Goal: Task Accomplishment & Management: Complete application form

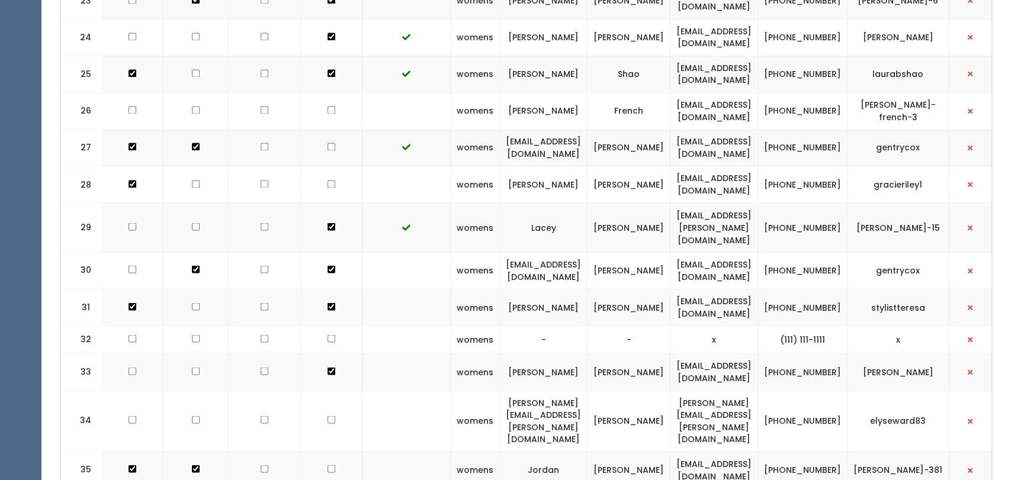
scroll to position [0, 2]
drag, startPoint x: 782, startPoint y: 23, endPoint x: 670, endPoint y: 14, distance: 112.3
click at [670, 19] on td "jm4days@gmail.com" at bounding box center [714, 37] width 88 height 37
copy td "jm4days@gmail.com"
drag, startPoint x: 925, startPoint y: 27, endPoint x: 912, endPoint y: 34, distance: 15.6
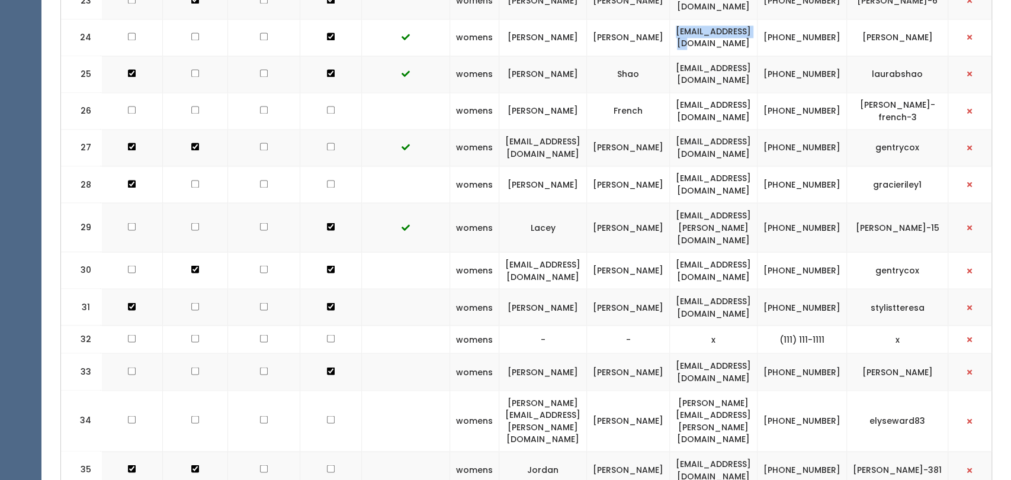
click at [912, 34] on td "shana-kortright" at bounding box center [897, 37] width 101 height 37
click at [934, 28] on td "[PERSON_NAME]" at bounding box center [897, 37] width 101 height 37
drag, startPoint x: 931, startPoint y: 28, endPoint x: 878, endPoint y: 15, distance: 53.9
click at [878, 19] on td "[PERSON_NAME]" at bounding box center [897, 37] width 101 height 37
copy td "[PERSON_NAME]"
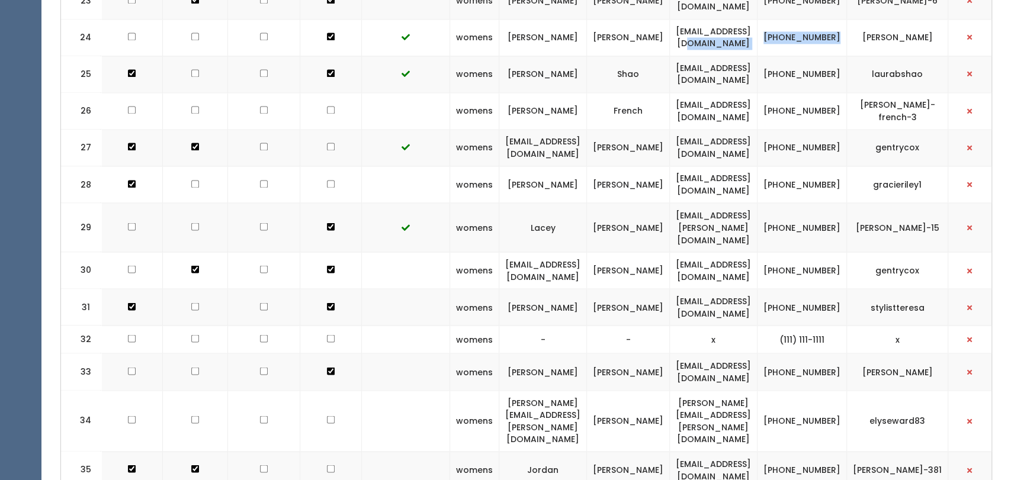
drag, startPoint x: 854, startPoint y: 30, endPoint x: 804, endPoint y: 18, distance: 51.9
click at [804, 19] on tr "24 womens Shana Kortright jm4days@gmail.com (405) 401-8888 shana-kortright" at bounding box center [529, 37] width 941 height 37
copy tr "[PHONE_NUMBER]"
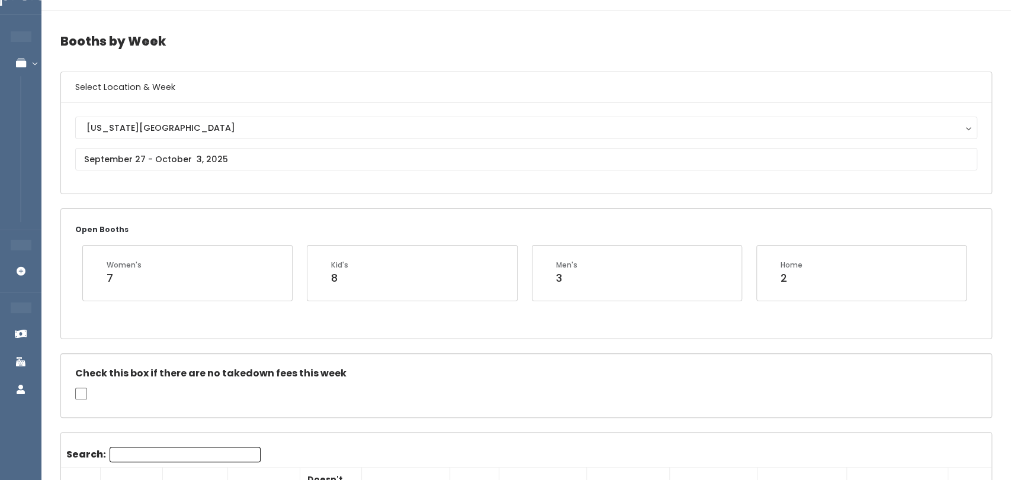
scroll to position [21, 0]
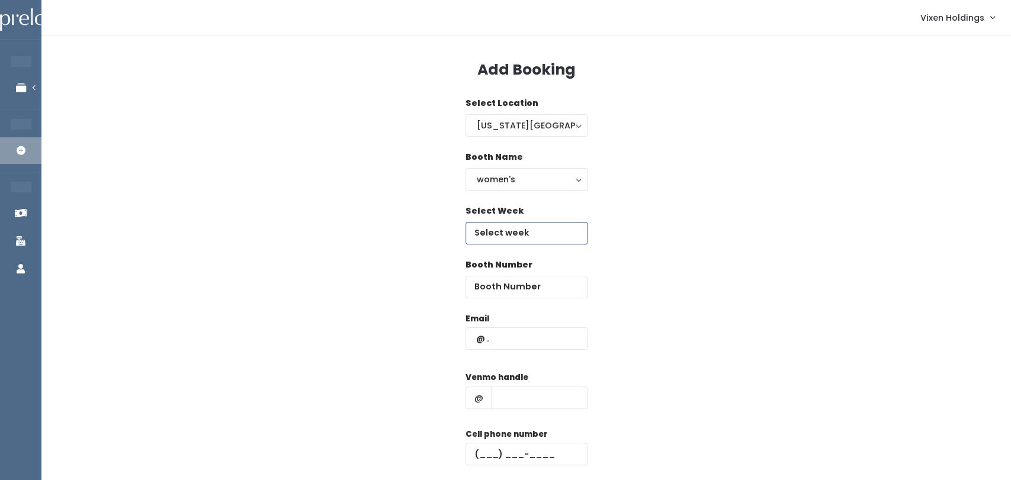
click at [557, 237] on body "EMPLOYEES Manage Bookings Booths by Week All Bookings Bookings with Booths Boot…" at bounding box center [505, 283] width 1011 height 567
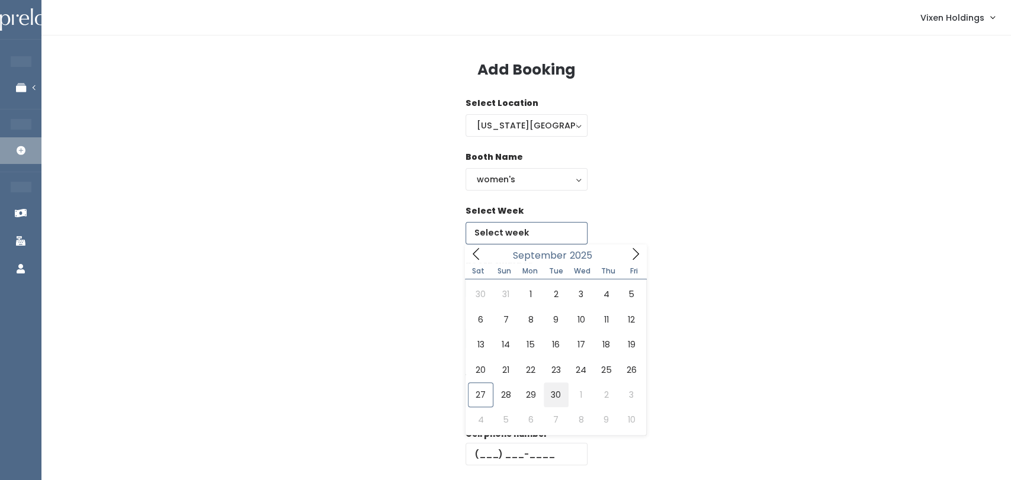
type input "[DATE] to [DATE]"
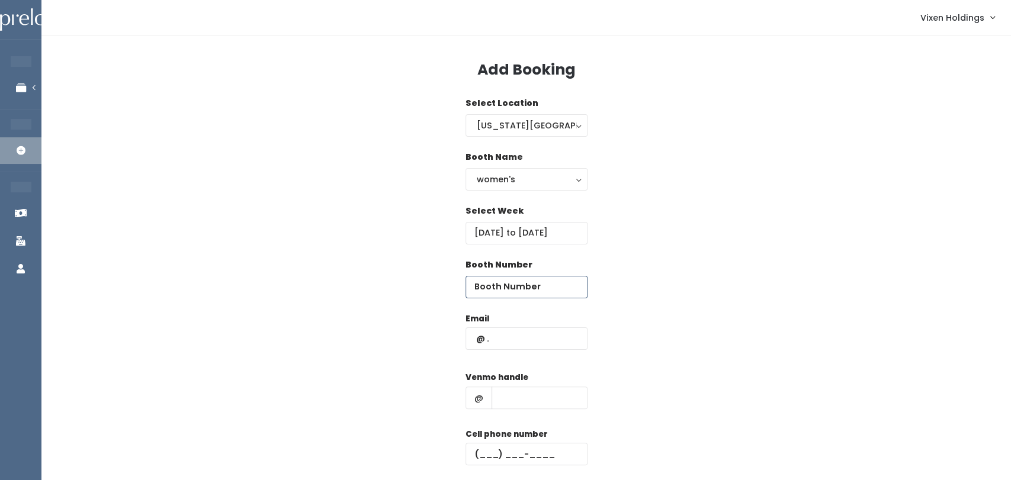
click at [526, 287] on input "number" at bounding box center [527, 287] width 122 height 23
type input "47"
click at [477, 341] on input "text" at bounding box center [527, 339] width 122 height 23
click at [477, 339] on input "text" at bounding box center [527, 339] width 122 height 23
paste input "jm4days@gmail.com"
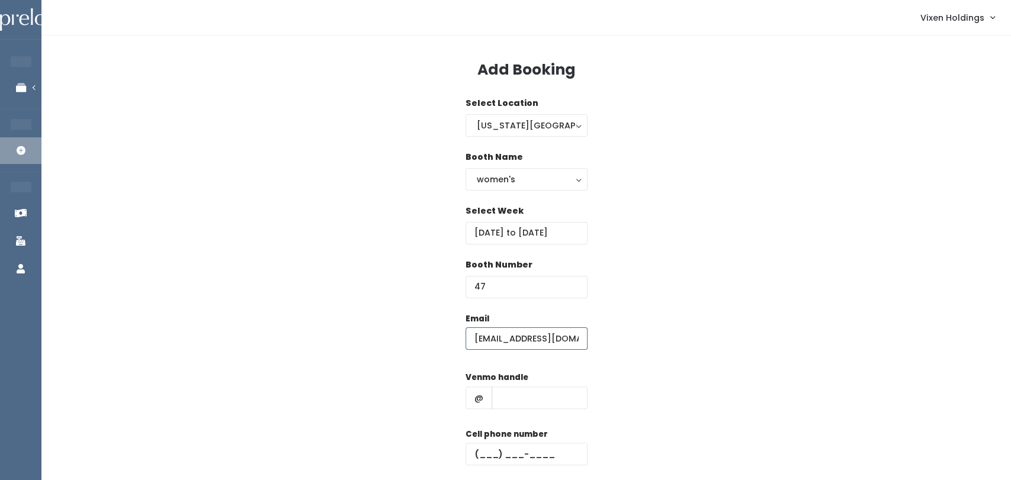
type input "jm4days@gmail.com"
click at [533, 403] on input "text" at bounding box center [540, 398] width 96 height 23
paste input "shana-kortright"
type input "shana-kortright"
click at [475, 451] on input "text" at bounding box center [527, 454] width 122 height 23
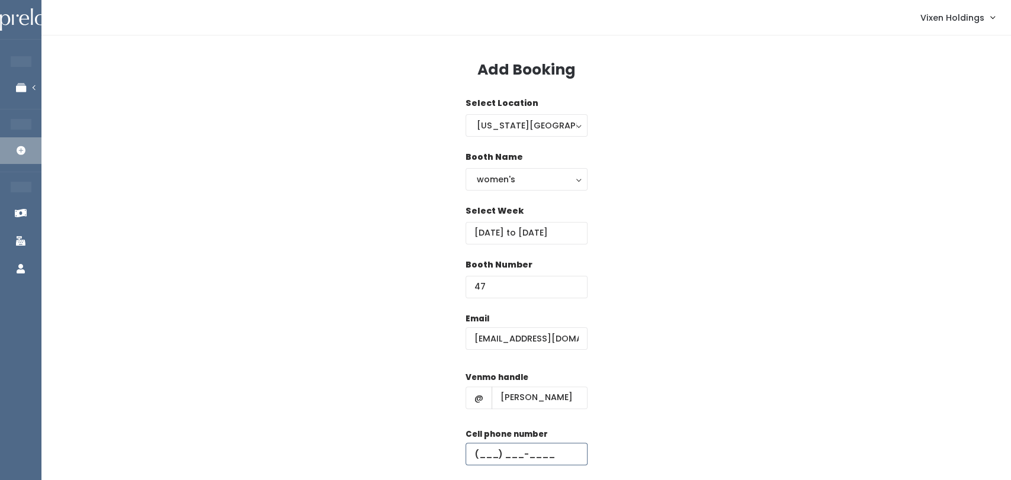
paste input "[PHONE_NUMBER]"
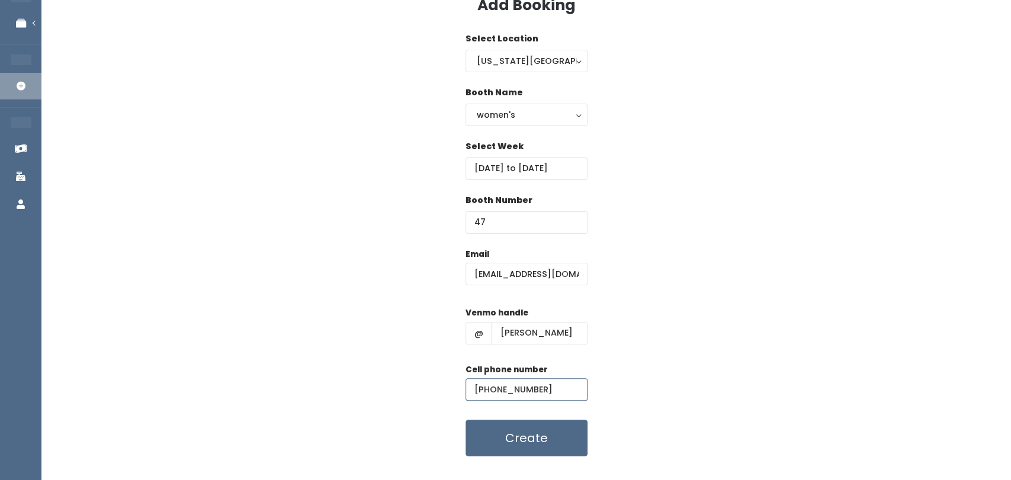
scroll to position [87, 0]
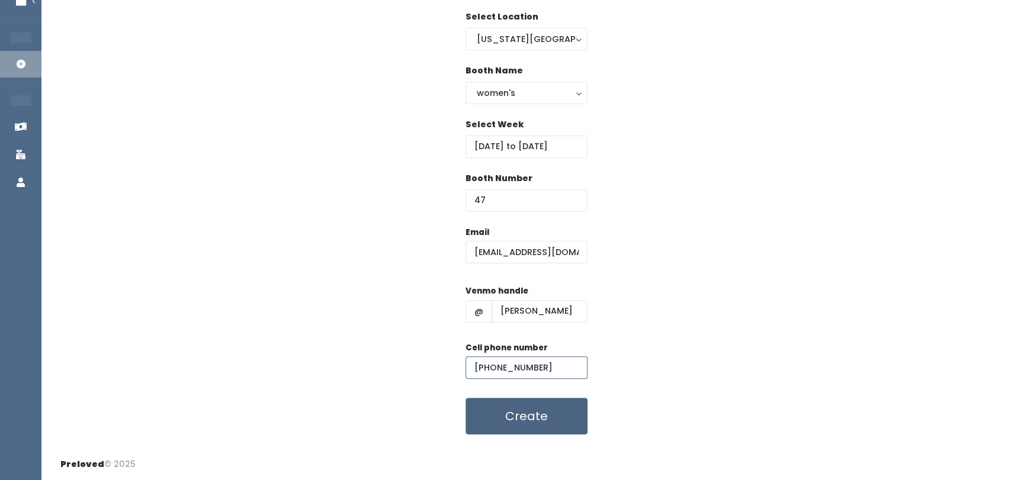
type input "[PHONE_NUMBER]"
click at [543, 427] on button "Create" at bounding box center [527, 416] width 122 height 37
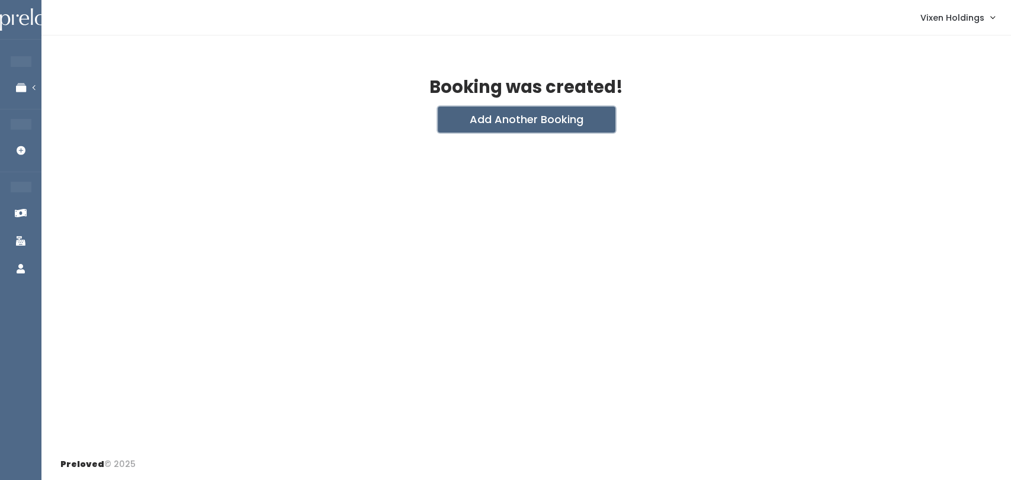
click at [550, 125] on button "Add Another Booking" at bounding box center [527, 120] width 178 height 26
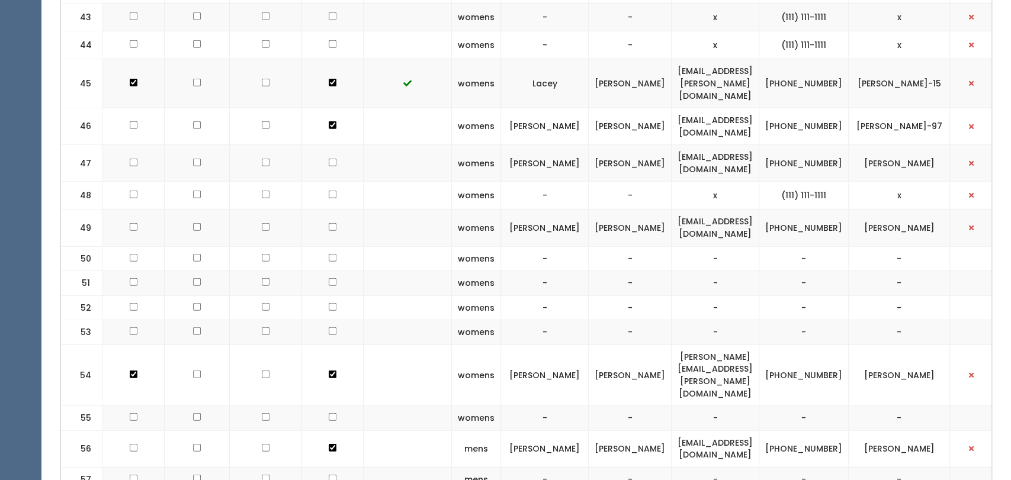
scroll to position [2023, 0]
click at [329, 158] on input "checkbox" at bounding box center [333, 162] width 8 height 8
checkbox input "true"
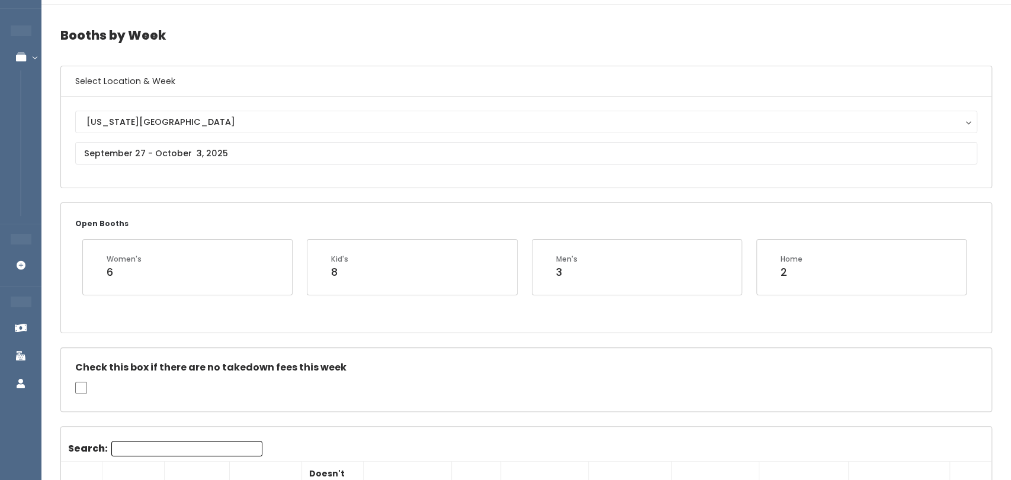
scroll to position [0, 0]
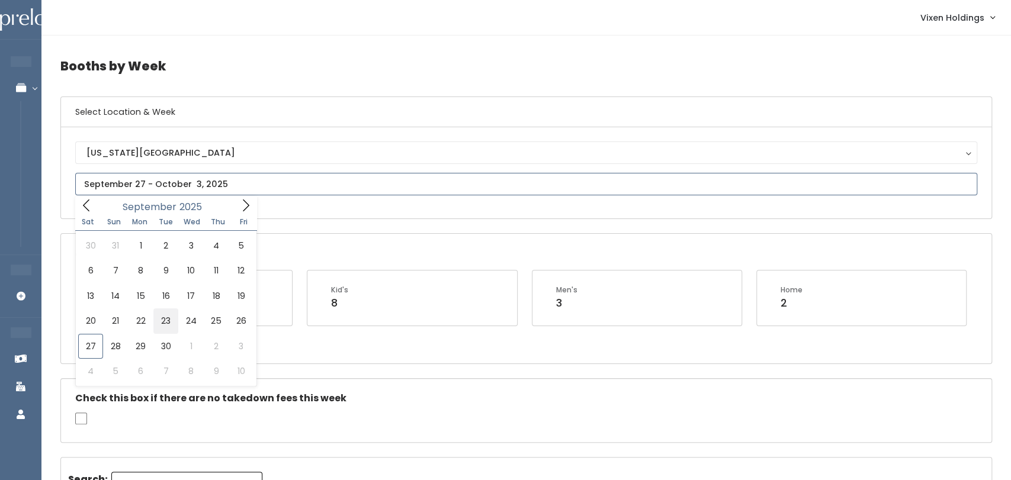
type input "September 20 to September 26"
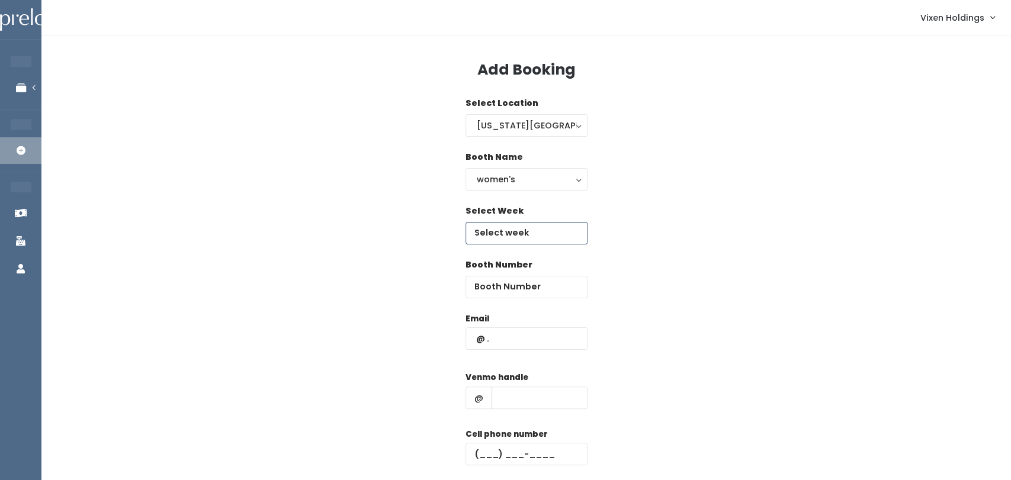
click at [538, 242] on body "EMPLOYEES Manage Bookings Booths by Week All Bookings Bookings with Booths Boot…" at bounding box center [505, 283] width 1011 height 567
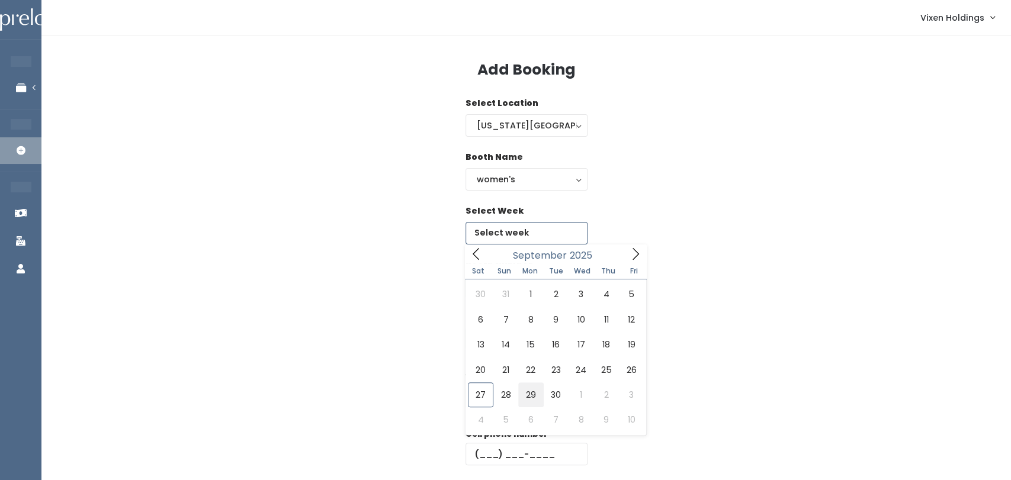
type input "[DATE] to [DATE]"
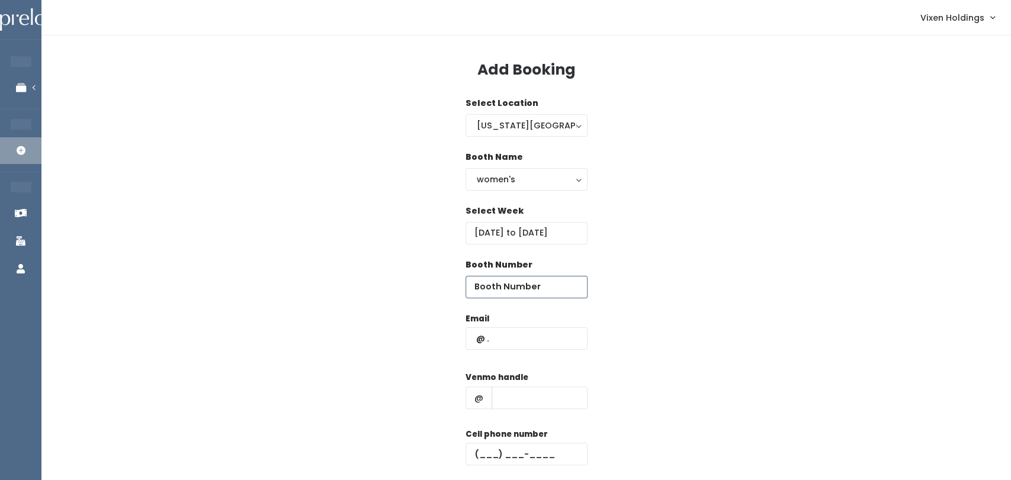
click at [541, 291] on input "number" at bounding box center [527, 287] width 122 height 23
type input "43"
click at [518, 341] on input "text" at bounding box center [527, 339] width 122 height 23
type input "d"
paste input "[EMAIL_ADDRESS][DOMAIN_NAME]"
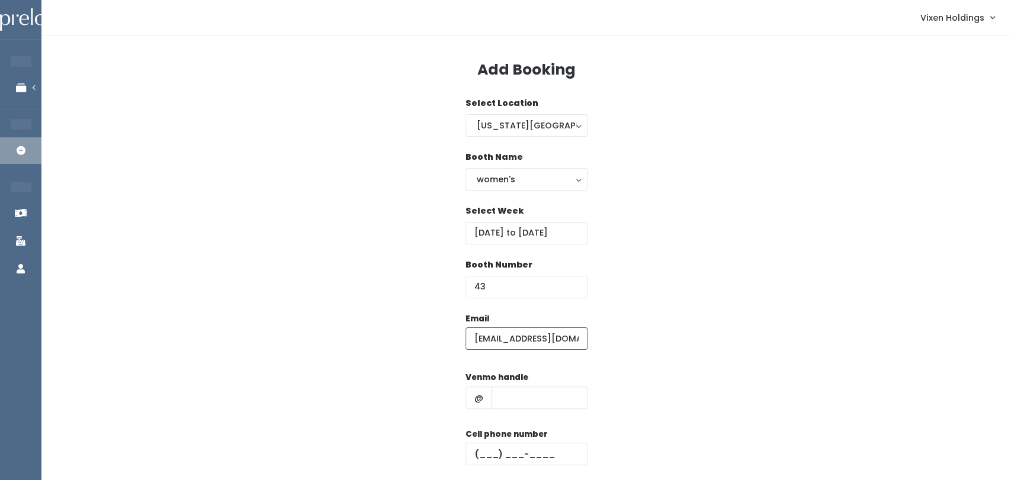
type input "[EMAIL_ADDRESS][DOMAIN_NAME]"
click at [477, 455] on input "text" at bounding box center [527, 454] width 122 height 23
paste input "[PHONE_NUMBER]"
type input "[PHONE_NUMBER]"
click at [537, 403] on input "text" at bounding box center [540, 398] width 96 height 23
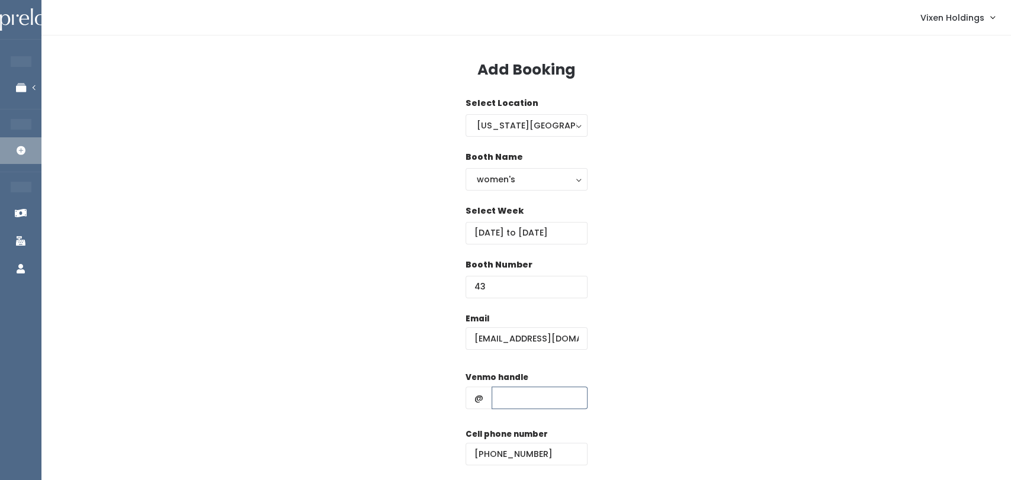
paste input "djbowker-3"
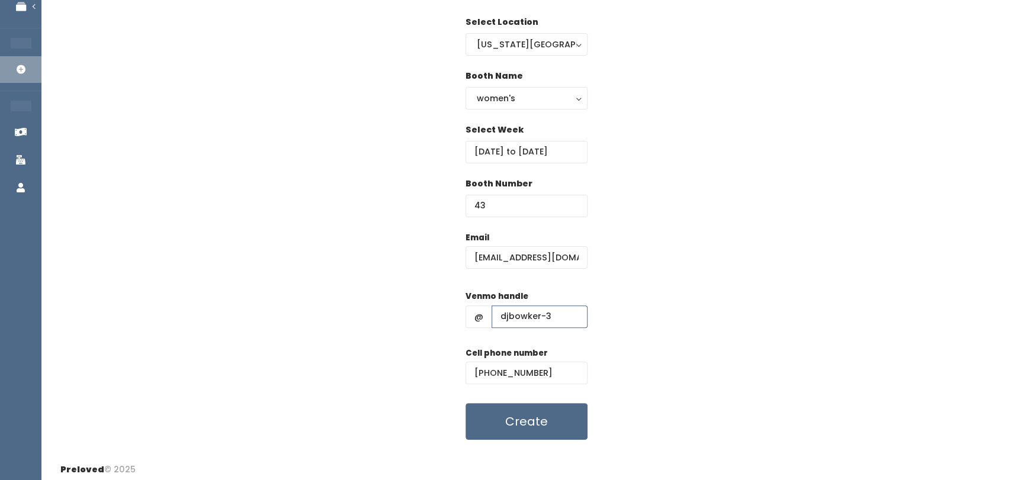
scroll to position [87, 0]
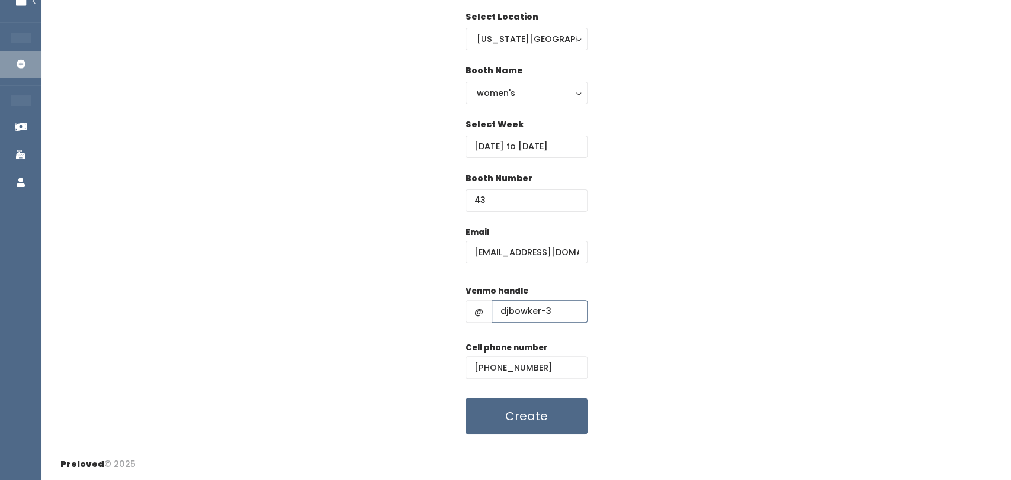
type input "djbowker-3"
click at [547, 422] on button "Create" at bounding box center [527, 416] width 122 height 37
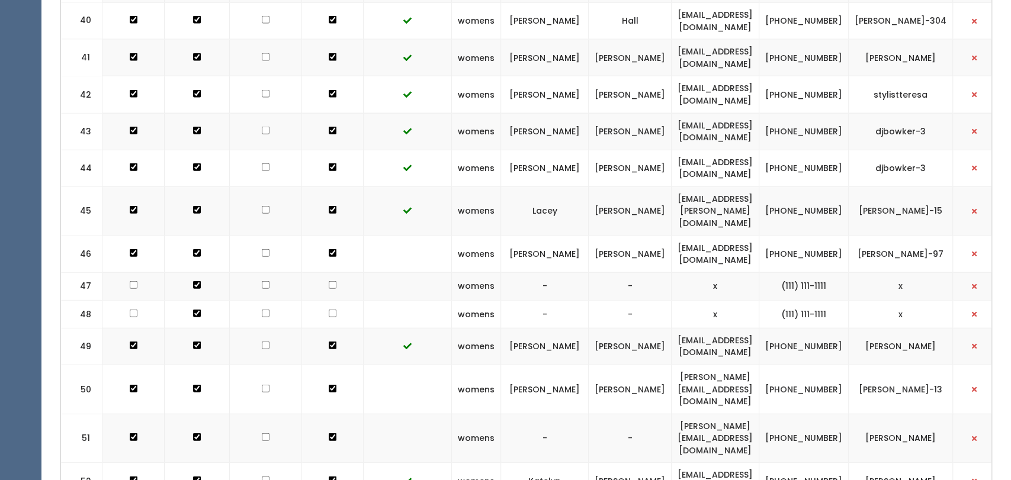
scroll to position [1763, 0]
drag, startPoint x: 783, startPoint y: 80, endPoint x: 679, endPoint y: 84, distance: 103.7
click at [679, 114] on td "[EMAIL_ADDRESS][DOMAIN_NAME]" at bounding box center [716, 132] width 88 height 37
copy td "[EMAIL_ADDRESS][DOMAIN_NAME]"
drag, startPoint x: 854, startPoint y: 87, endPoint x: 818, endPoint y: 70, distance: 39.2
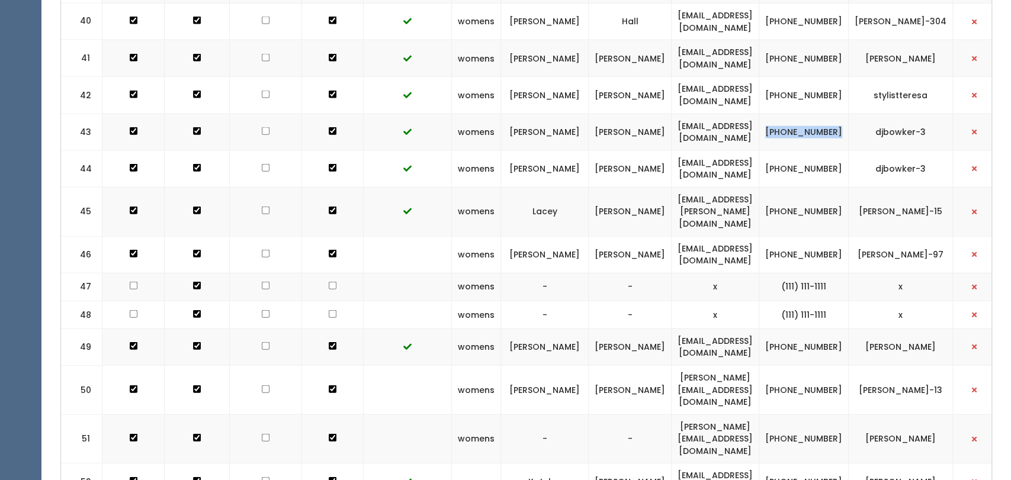
click at [818, 114] on td "[PHONE_NUMBER]" at bounding box center [803, 132] width 89 height 37
copy td "[PHONE_NUMBER]"
drag, startPoint x: 942, startPoint y: 77, endPoint x: 886, endPoint y: 84, distance: 56.1
click at [886, 114] on td "djbowker-3" at bounding box center [901, 132] width 104 height 37
copy td "djbowker-3"
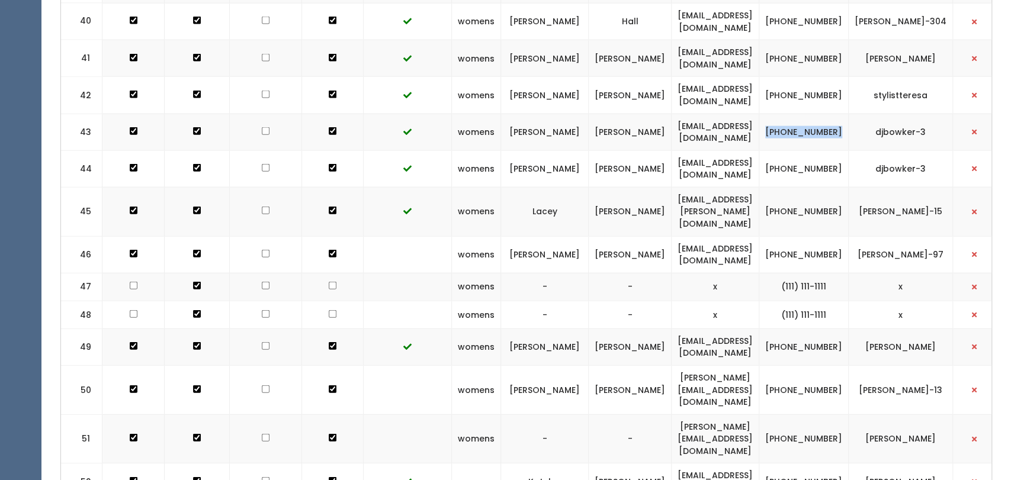
drag, startPoint x: 854, startPoint y: 86, endPoint x: 817, endPoint y: 71, distance: 39.6
click at [817, 114] on td "(405) 210-0999" at bounding box center [803, 132] width 89 height 37
copy td "(405) 210-0999"
drag, startPoint x: 790, startPoint y: 80, endPoint x: 683, endPoint y: 83, distance: 106.7
click at [683, 114] on td "djbowker-dj@att.net" at bounding box center [716, 132] width 88 height 37
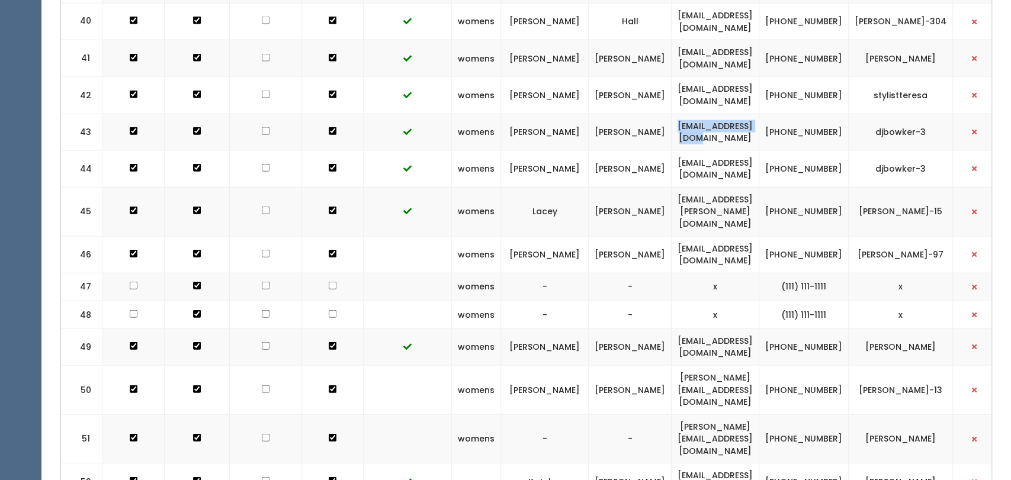
copy td "djbowker-dj@att.net"
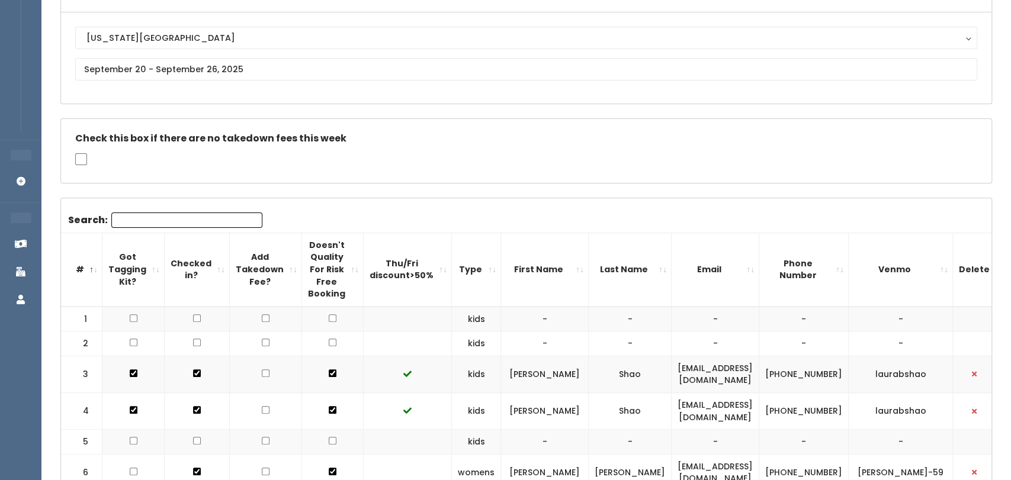
scroll to position [0, 0]
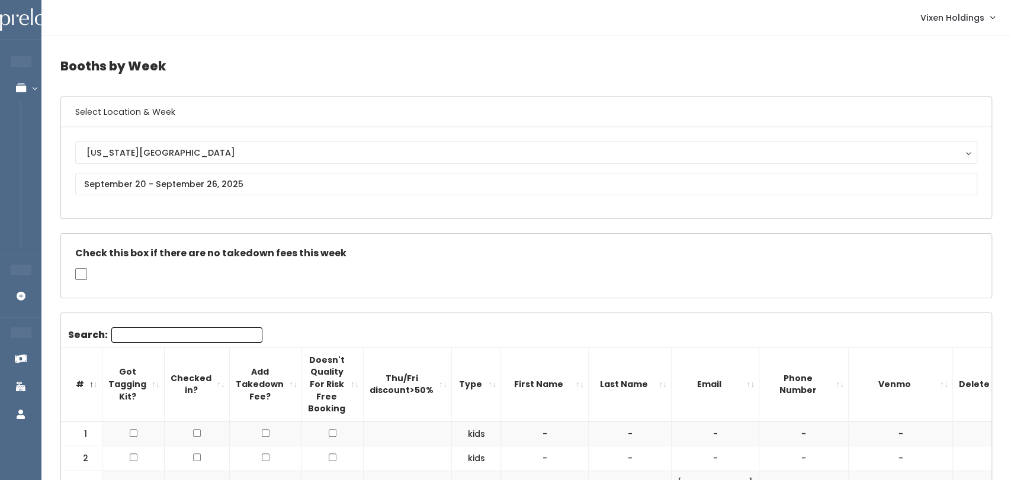
click at [28, 163] on link "Bookings with Booths" at bounding box center [80, 174] width 148 height 37
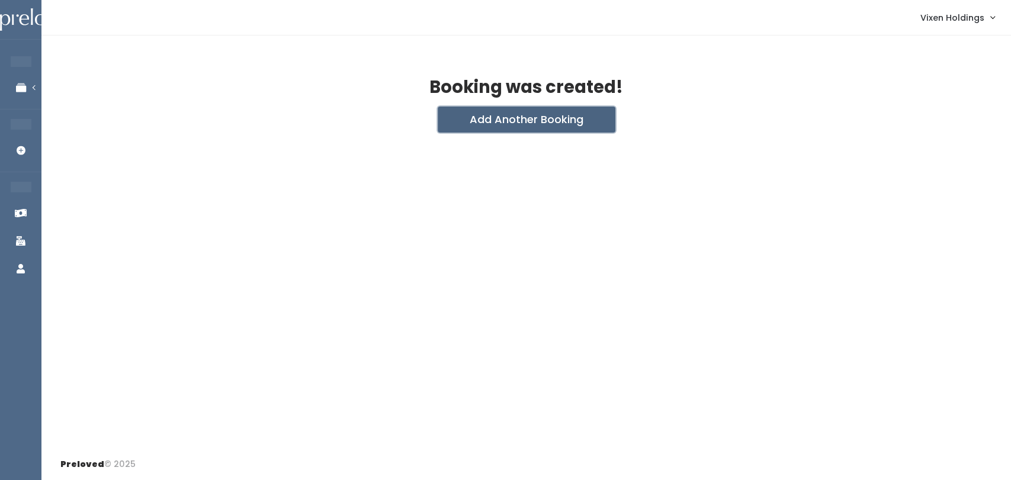
click at [507, 126] on button "Add Another Booking" at bounding box center [527, 120] width 178 height 26
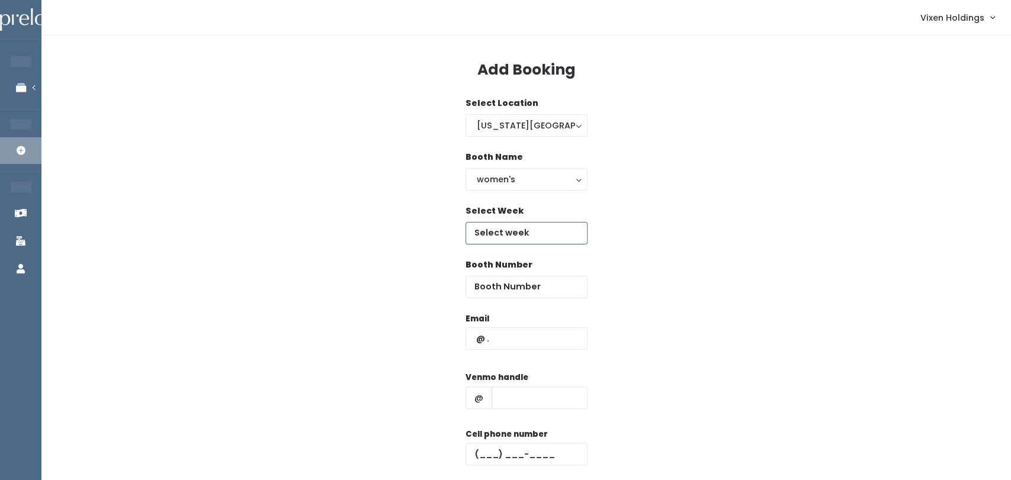
click at [538, 241] on body "EMPLOYEES Manage Bookings Booths by Week All Bookings Bookings with Booths Boot…" at bounding box center [505, 283] width 1011 height 567
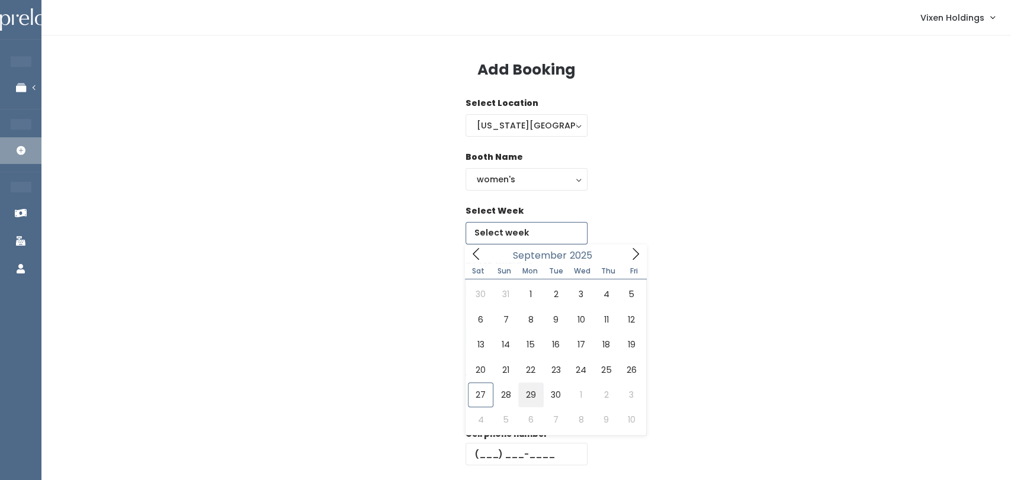
type input "September 27 to October 3"
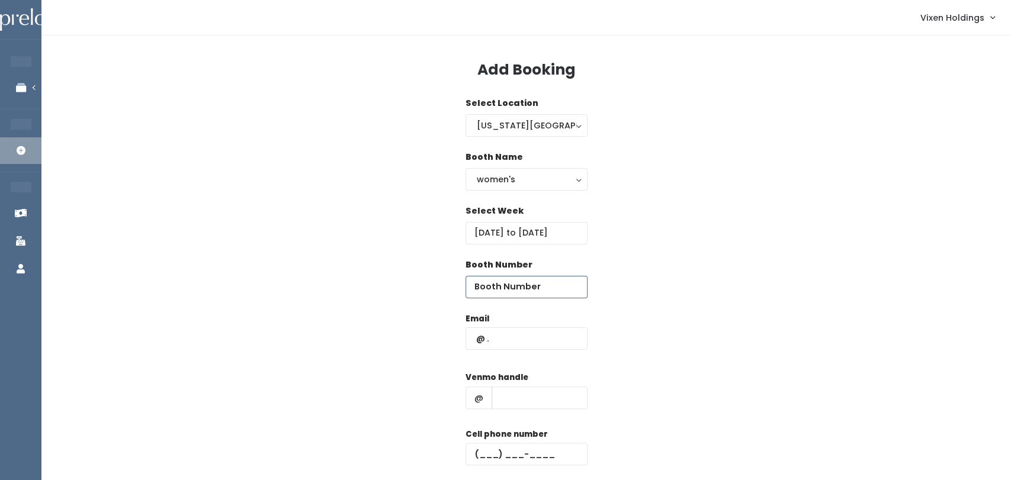
click at [539, 293] on input "number" at bounding box center [527, 287] width 122 height 23
type input "44"
click at [539, 402] on input "text" at bounding box center [540, 398] width 96 height 23
paste input "djbowker-3"
type input "djbowker-3"
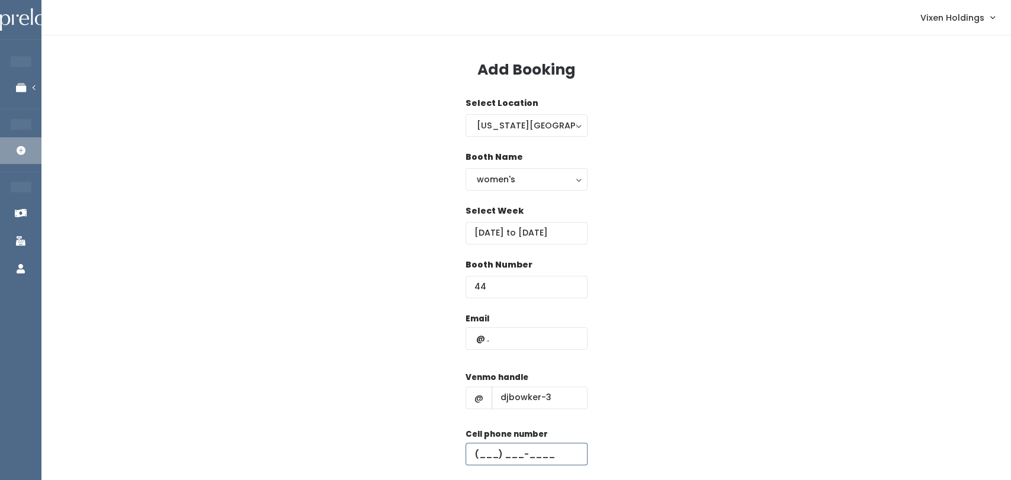
click at [474, 458] on input "text" at bounding box center [527, 454] width 122 height 23
paste input "[PHONE_NUMBER]"
type input "[PHONE_NUMBER]"
click at [522, 338] on input "text" at bounding box center [527, 339] width 122 height 23
paste input "djbowker-dj@att.net"
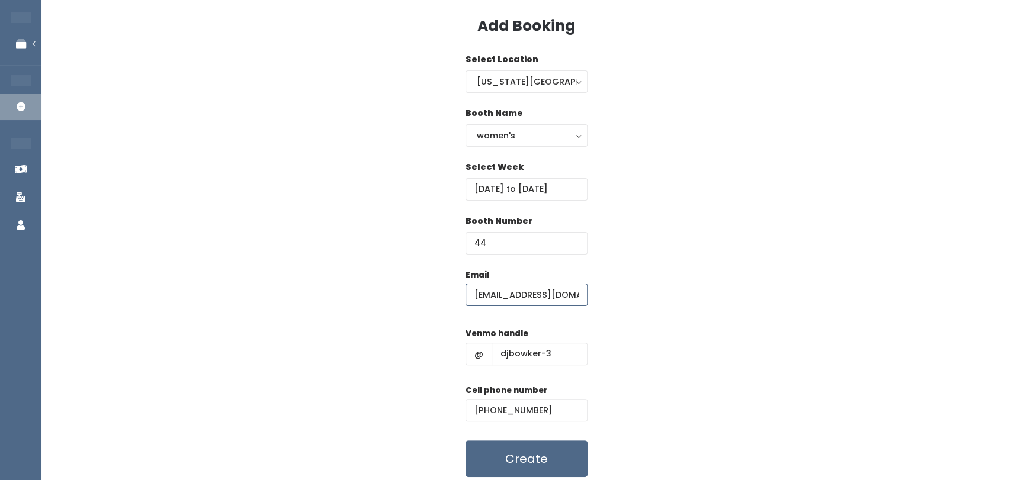
scroll to position [87, 0]
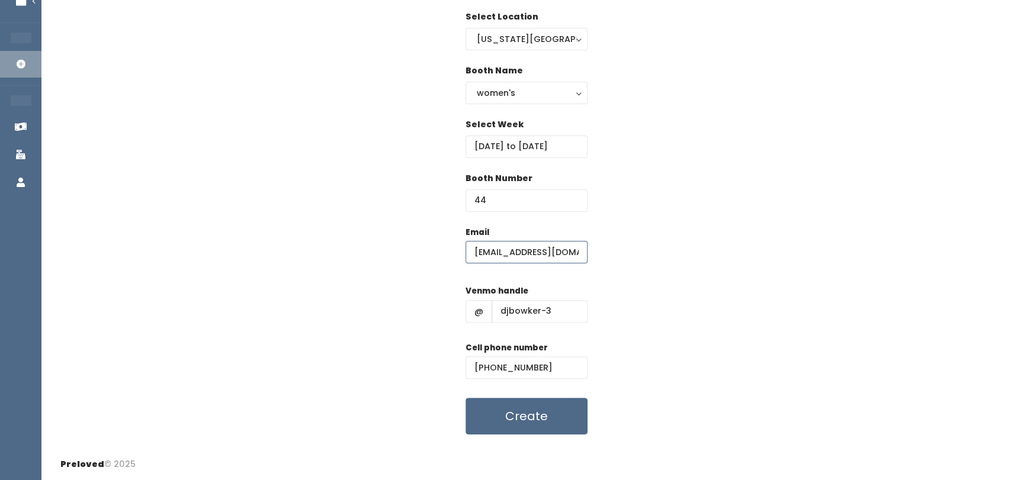
type input "[EMAIL_ADDRESS][DOMAIN_NAME]"
click at [544, 423] on button "Create" at bounding box center [527, 416] width 122 height 37
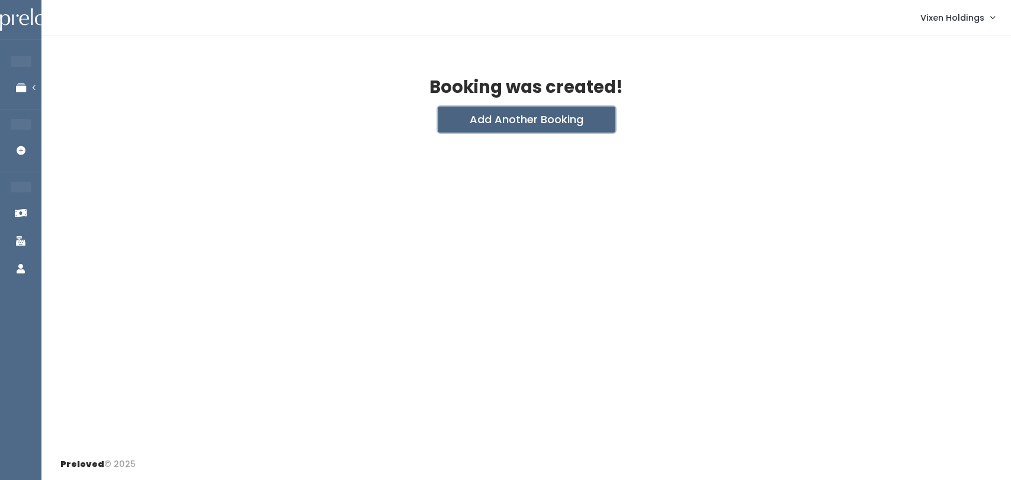
click at [521, 116] on button "Add Another Booking" at bounding box center [527, 120] width 178 height 26
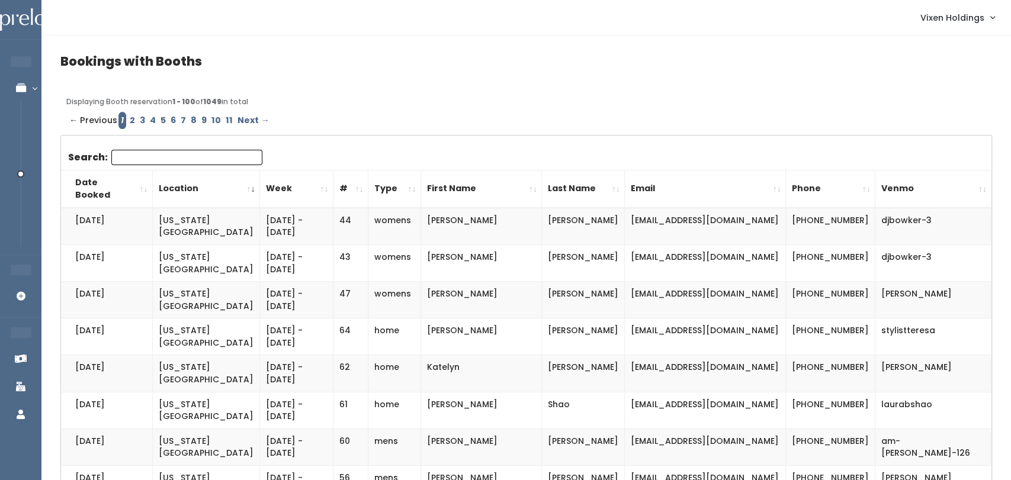
click at [28, 126] on link "Booths by Week" at bounding box center [80, 119] width 148 height 24
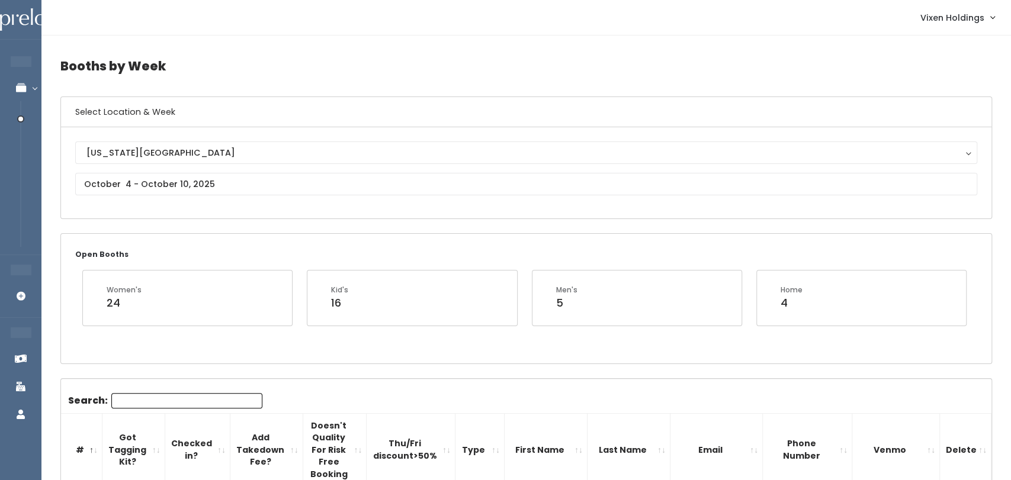
click at [36, 88] on link "Manage Bookings" at bounding box center [77, 88] width 154 height 27
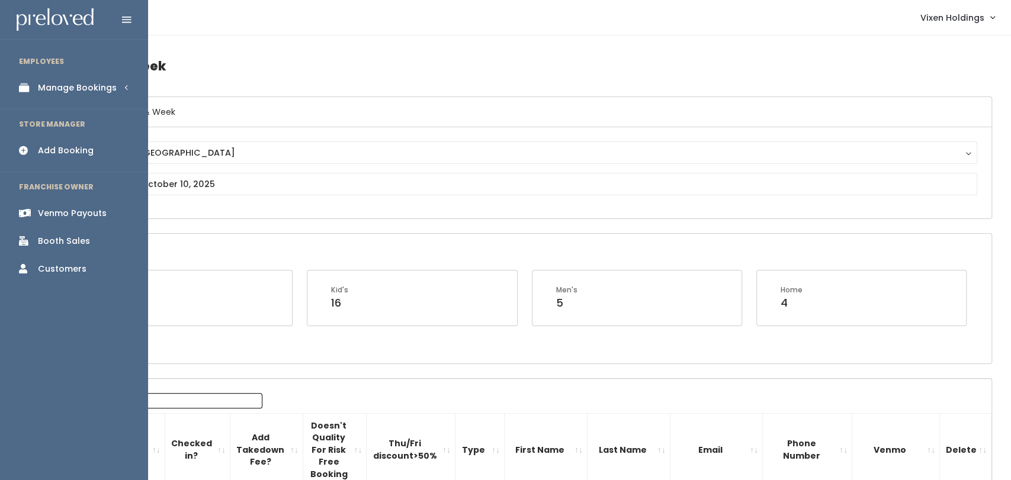
click at [118, 92] on link "Manage Bookings" at bounding box center [74, 88] width 148 height 27
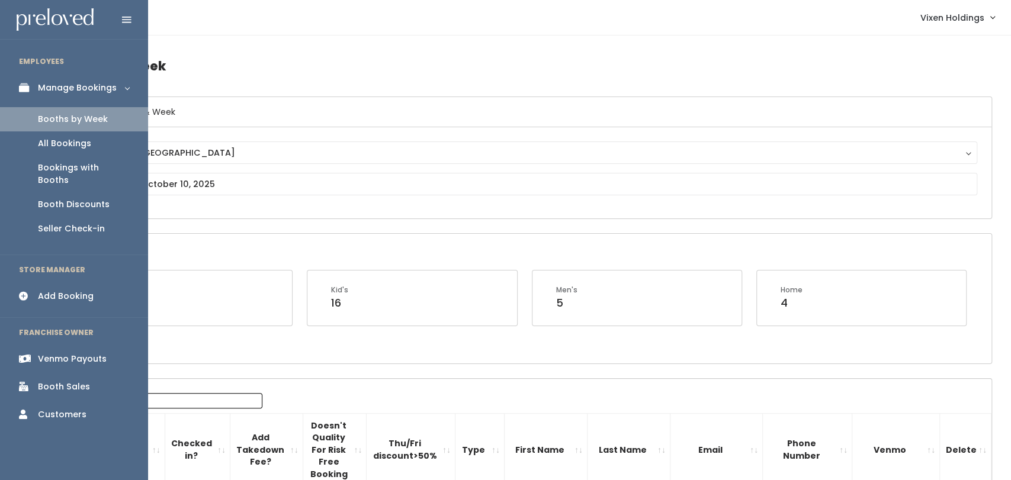
click at [101, 126] on link "Booths by Week" at bounding box center [74, 119] width 148 height 24
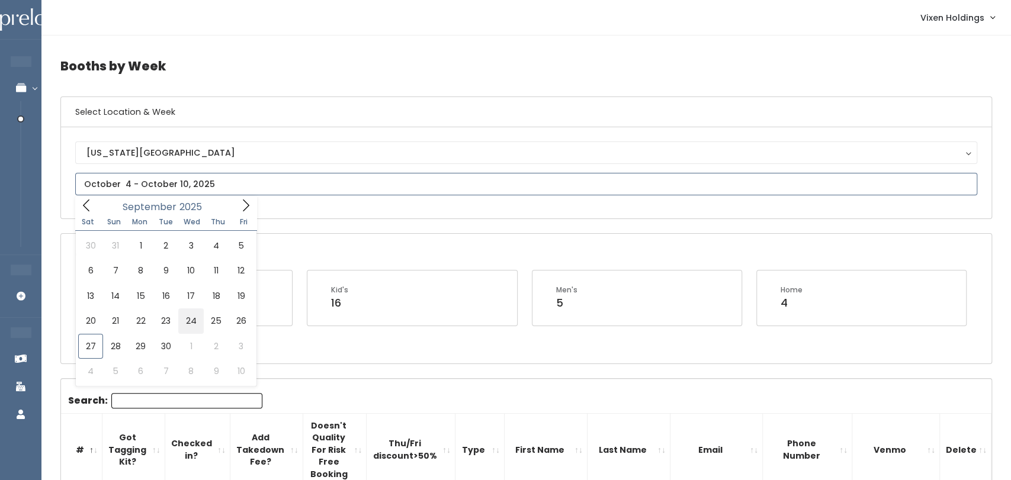
type input "September 20 to September 26"
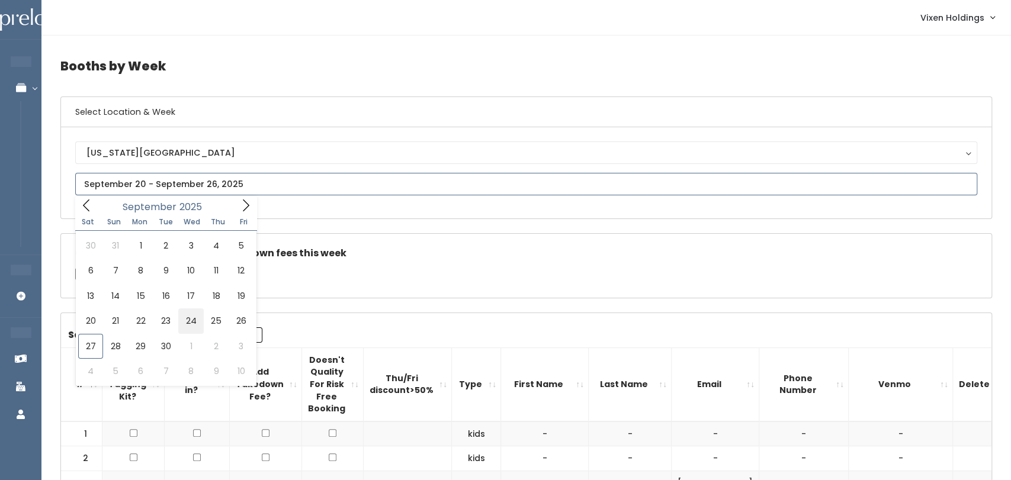
type input "September 20 to September 26"
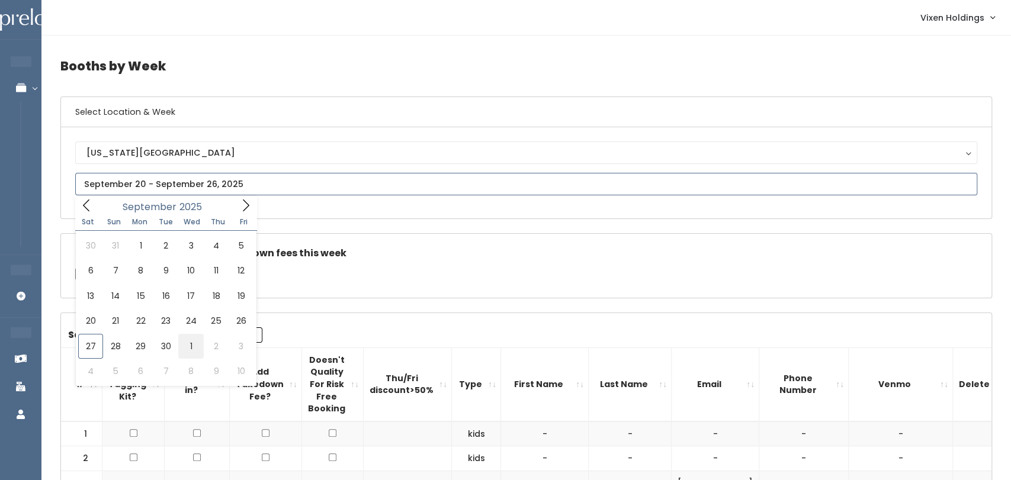
type input "[DATE] to [DATE]"
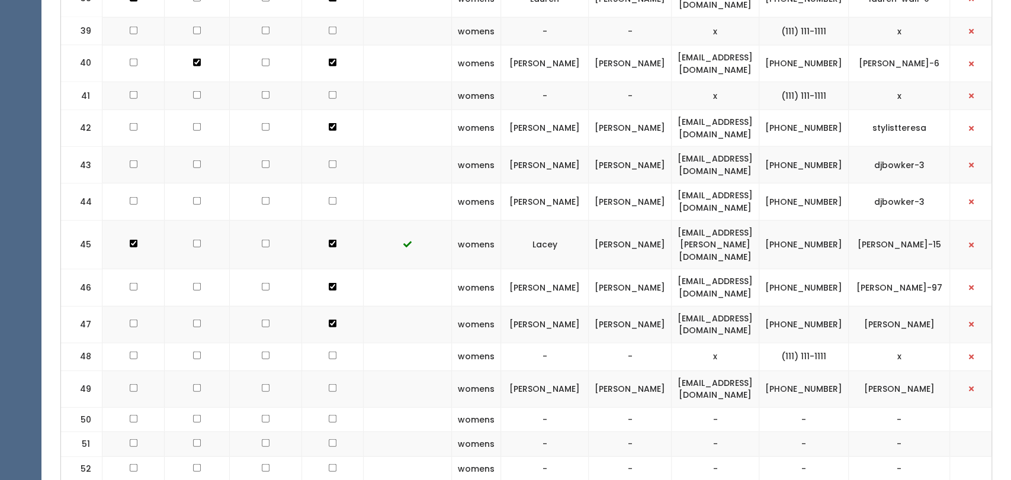
scroll to position [1879, 0]
click at [329, 160] on input "checkbox" at bounding box center [333, 164] width 8 height 8
checkbox input "true"
click at [319, 183] on td at bounding box center [333, 201] width 62 height 37
click at [329, 197] on input "checkbox" at bounding box center [333, 201] width 8 height 8
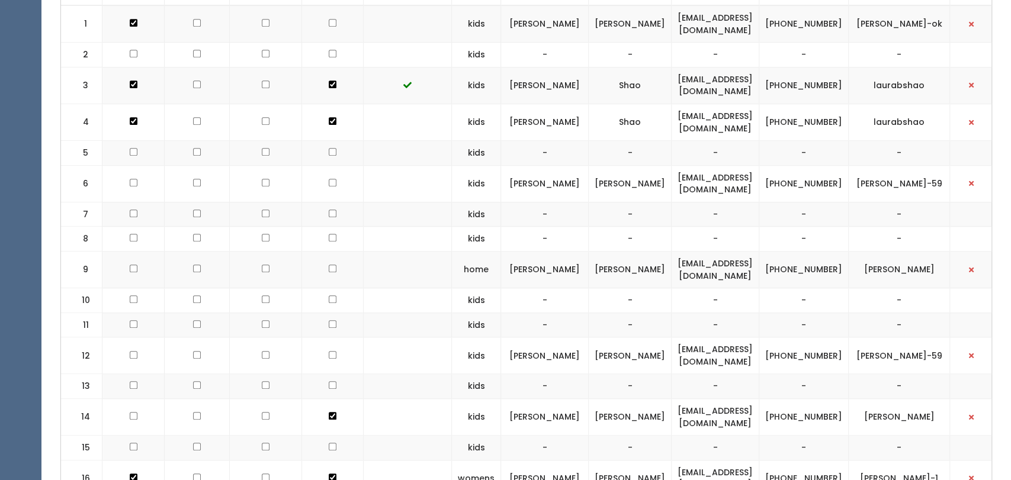
scroll to position [0, 0]
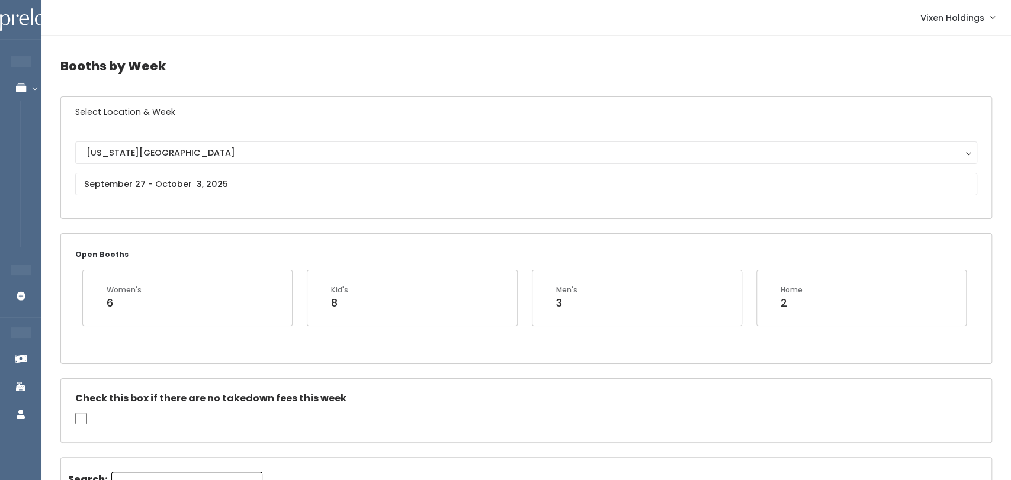
checkbox input "true"
click at [585, 264] on div "Open Booths Women's 6 Kid's 8 Men's 3 Home 2" at bounding box center [526, 298] width 931 height 129
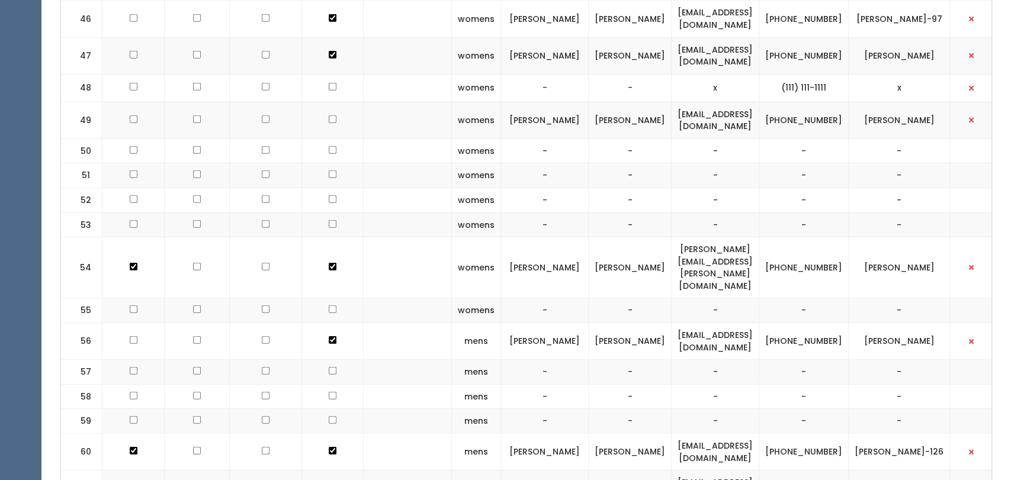
scroll to position [2151, 0]
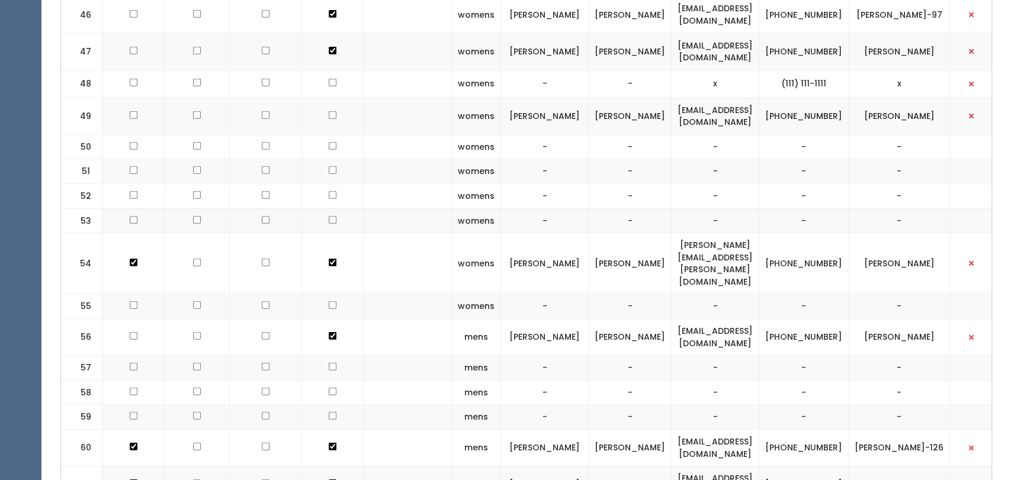
click at [573, 233] on td "[PERSON_NAME]" at bounding box center [545, 263] width 88 height 61
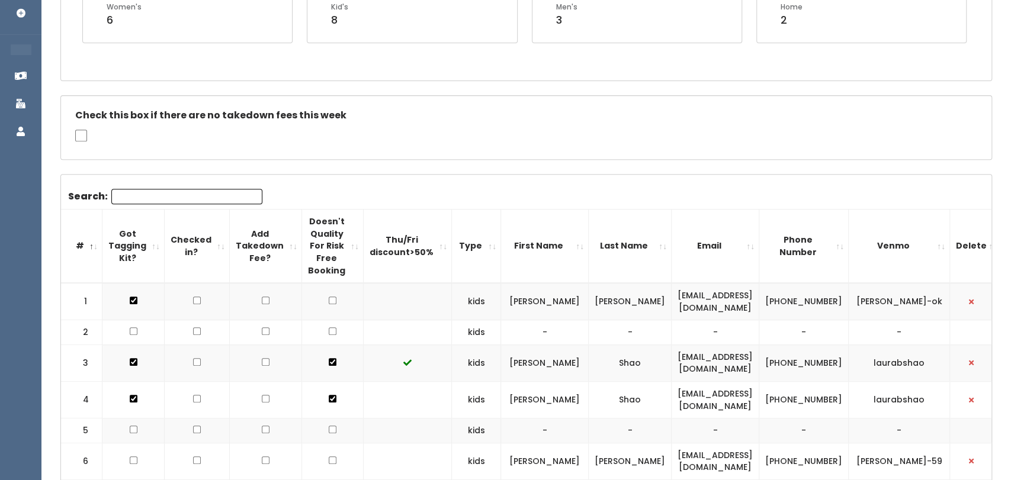
scroll to position [0, 0]
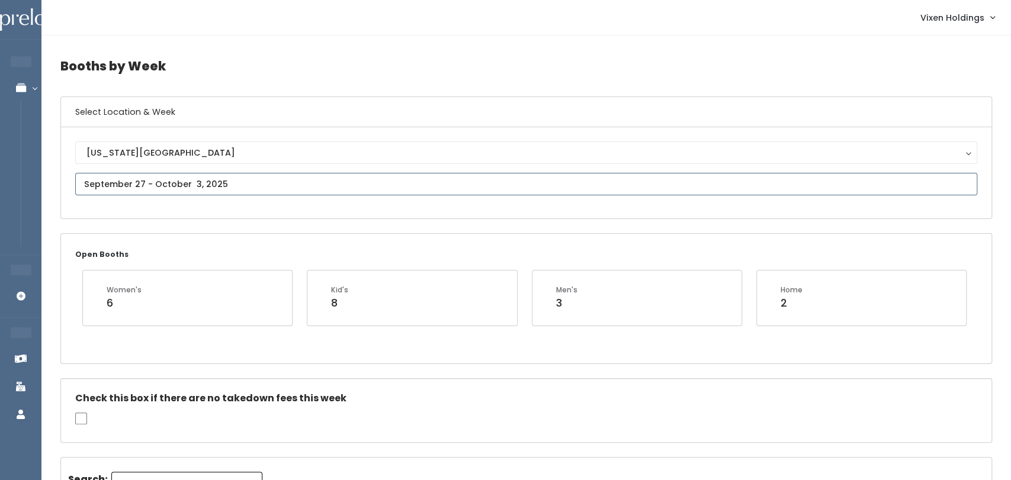
click at [203, 182] on input "text" at bounding box center [526, 184] width 902 height 23
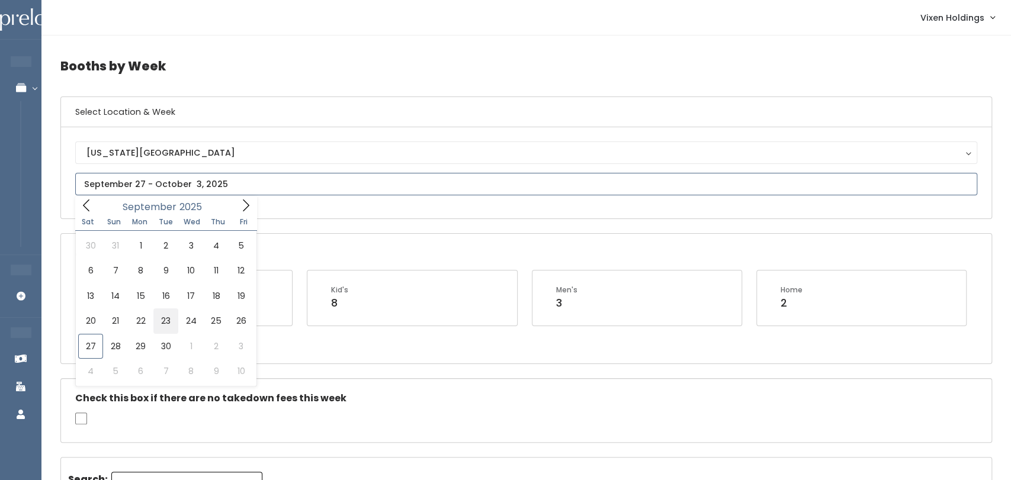
type input "[DATE] to [DATE]"
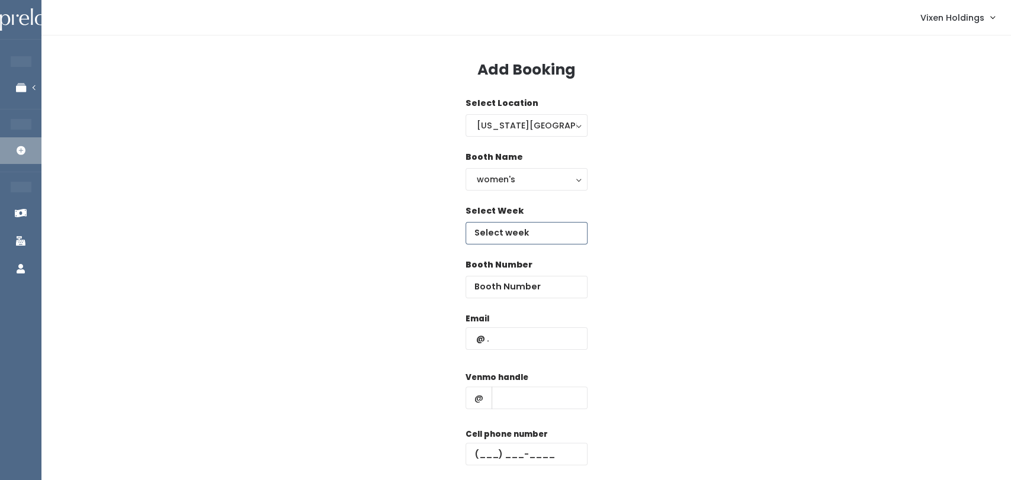
click at [538, 235] on body "EMPLOYEES Manage Bookings Booths by Week All Bookings Bookings with Booths Boot…" at bounding box center [505, 283] width 1011 height 567
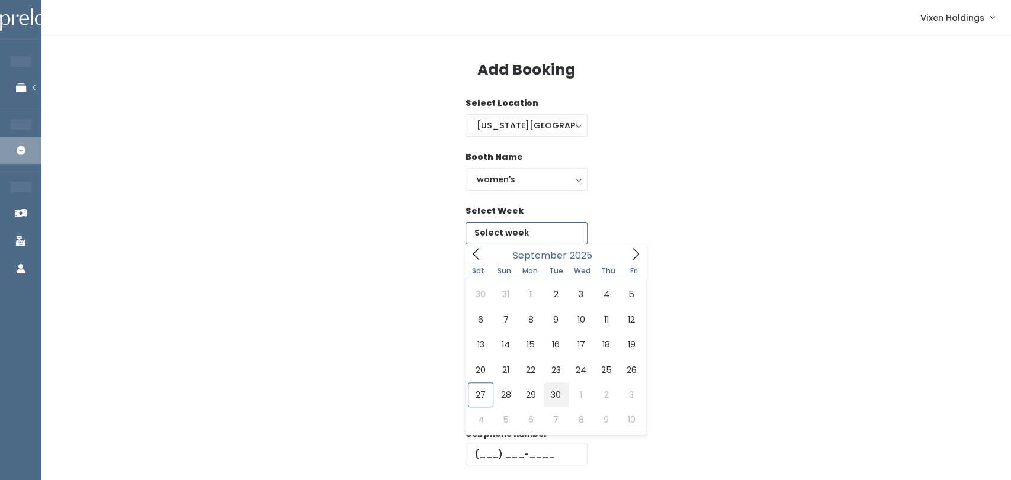
type input "[DATE] to [DATE]"
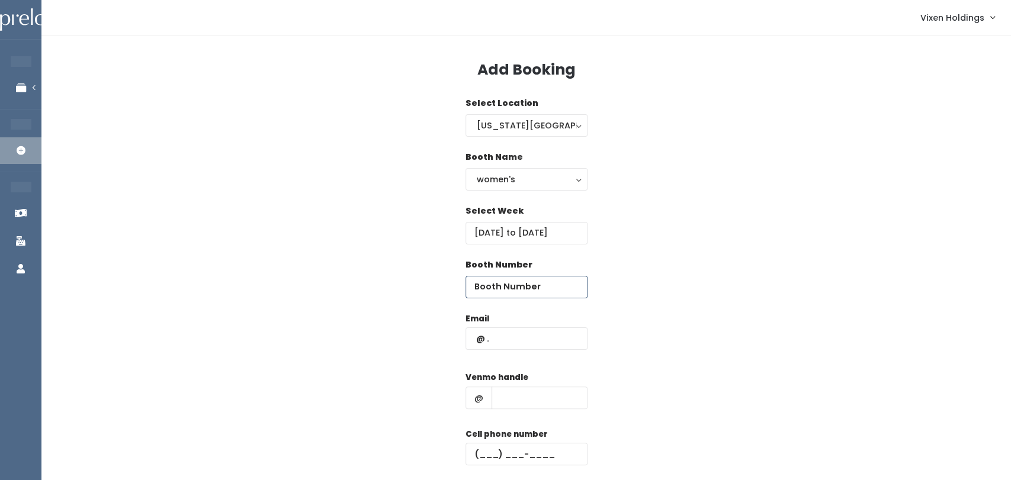
click at [540, 291] on input "number" at bounding box center [527, 287] width 122 height 23
type input "50"
click at [479, 338] on input "text" at bounding box center [527, 339] width 122 height 23
paste input "[PERSON_NAME][EMAIL_ADDRESS][DOMAIN_NAME]"
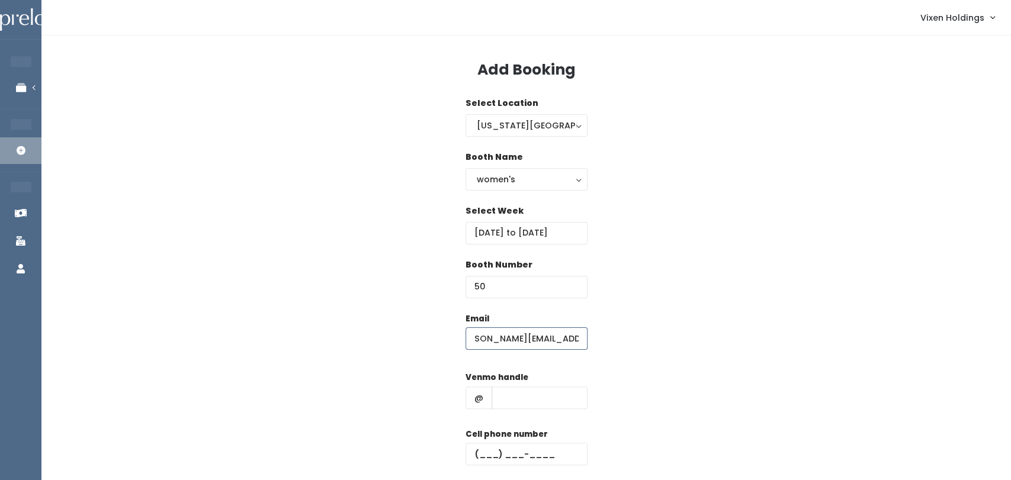
type input "[PERSON_NAME][EMAIL_ADDRESS][DOMAIN_NAME]"
click at [479, 458] on input "text" at bounding box center [527, 454] width 122 height 23
paste input "[PHONE_NUMBER]"
type input "[PHONE_NUMBER]"
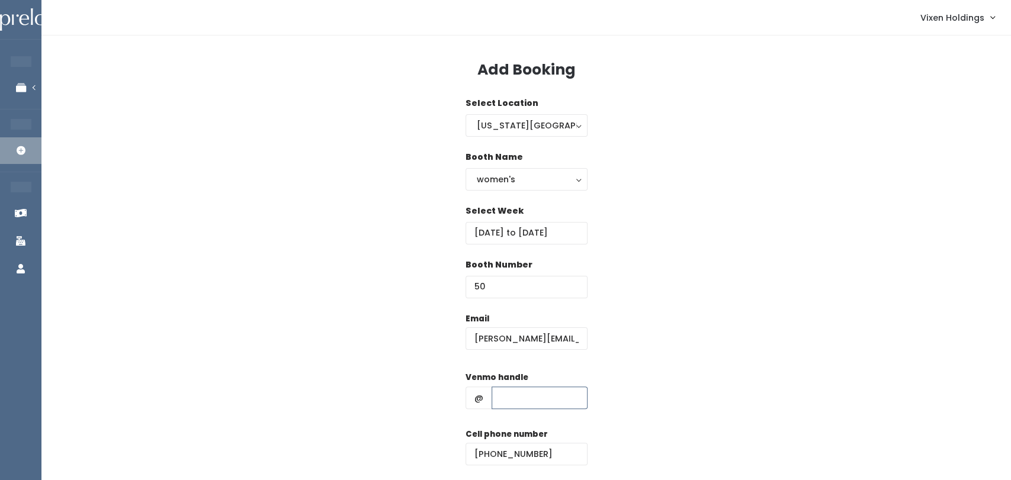
click at [515, 403] on input "text" at bounding box center [540, 398] width 96 height 23
paste input "[PERSON_NAME]-13"
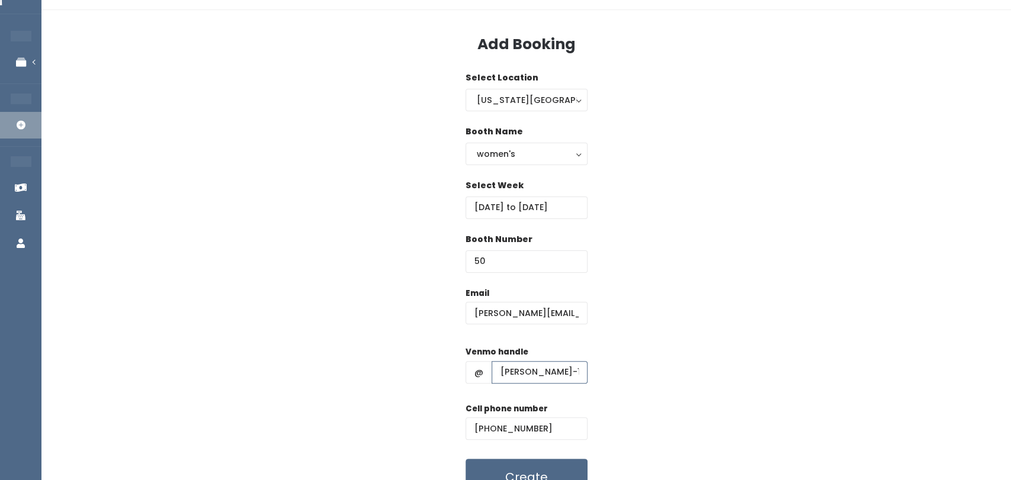
scroll to position [87, 0]
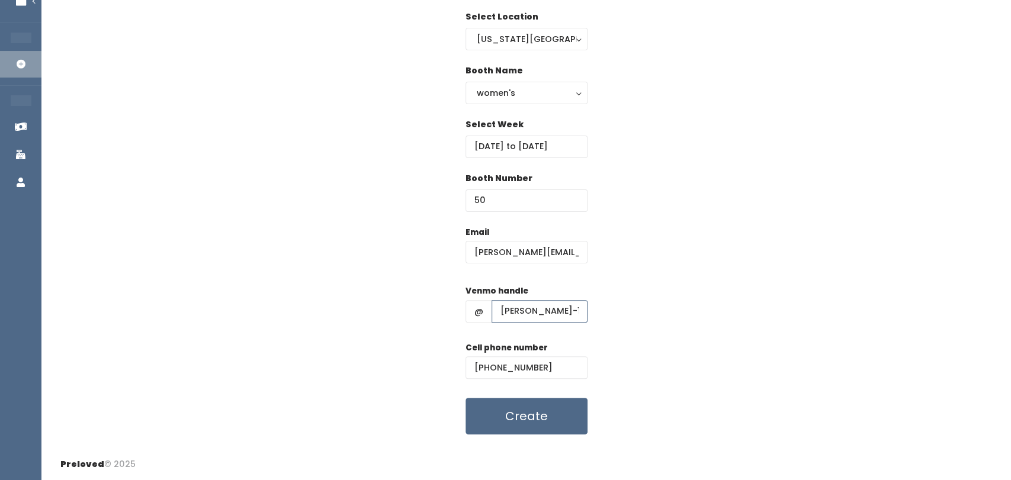
type input "[PERSON_NAME]-13"
click at [544, 422] on button "Create" at bounding box center [527, 416] width 122 height 37
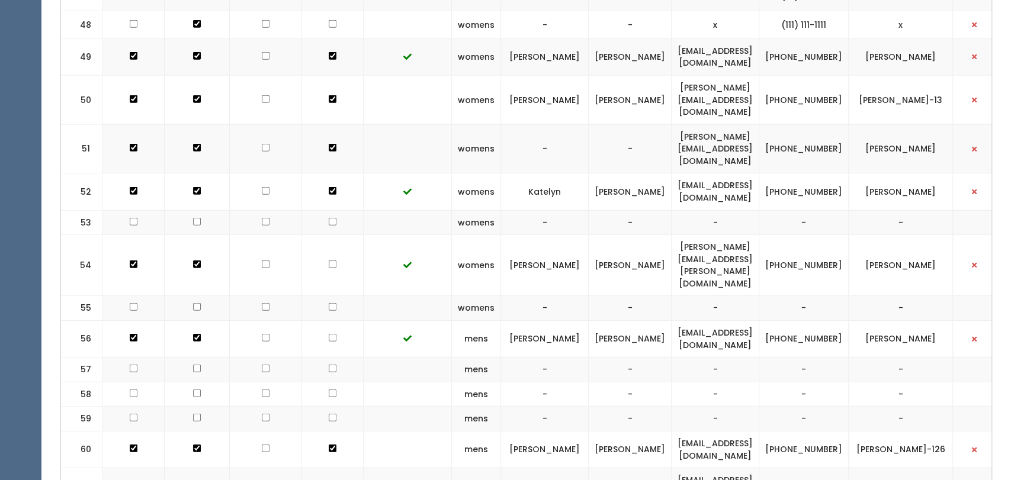
scroll to position [0, 14]
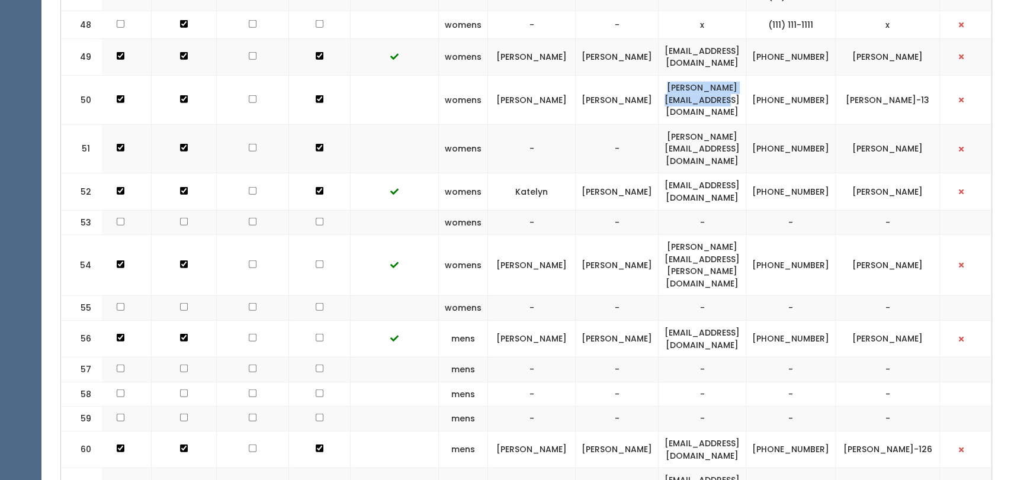
drag, startPoint x: 777, startPoint y: 27, endPoint x: 649, endPoint y: 27, distance: 128.5
click at [659, 75] on td "[PERSON_NAME][EMAIL_ADDRESS][DOMAIN_NAME]" at bounding box center [703, 99] width 88 height 49
copy td "[PERSON_NAME][EMAIL_ADDRESS][DOMAIN_NAME]"
drag, startPoint x: 854, startPoint y: 32, endPoint x: 803, endPoint y: 20, distance: 51.9
click at [803, 75] on td "[PHONE_NUMBER]" at bounding box center [790, 99] width 89 height 49
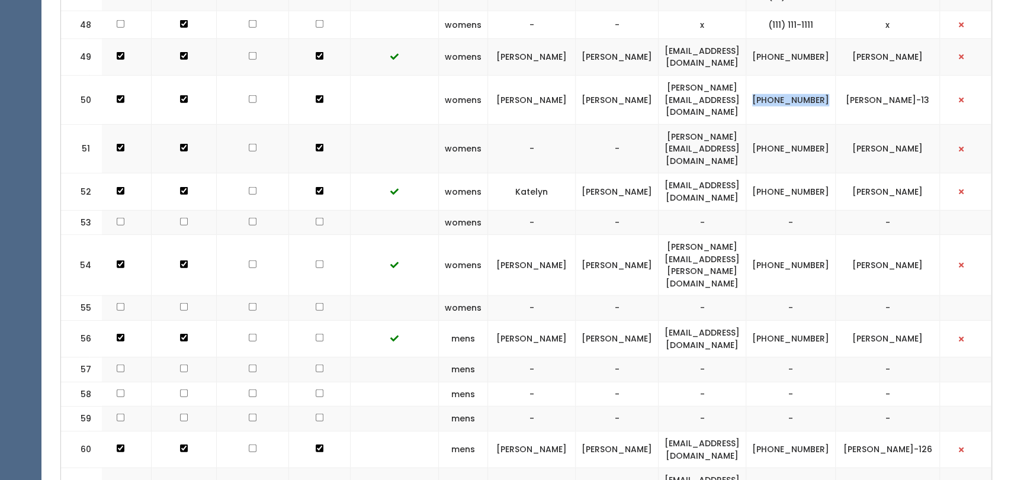
copy td "[PHONE_NUMBER]"
drag, startPoint x: 938, startPoint y: 25, endPoint x: 862, endPoint y: 30, distance: 76.6
click at [862, 75] on td "noemy-flores-13" at bounding box center [888, 99] width 104 height 49
copy td "noemy-flores-13"
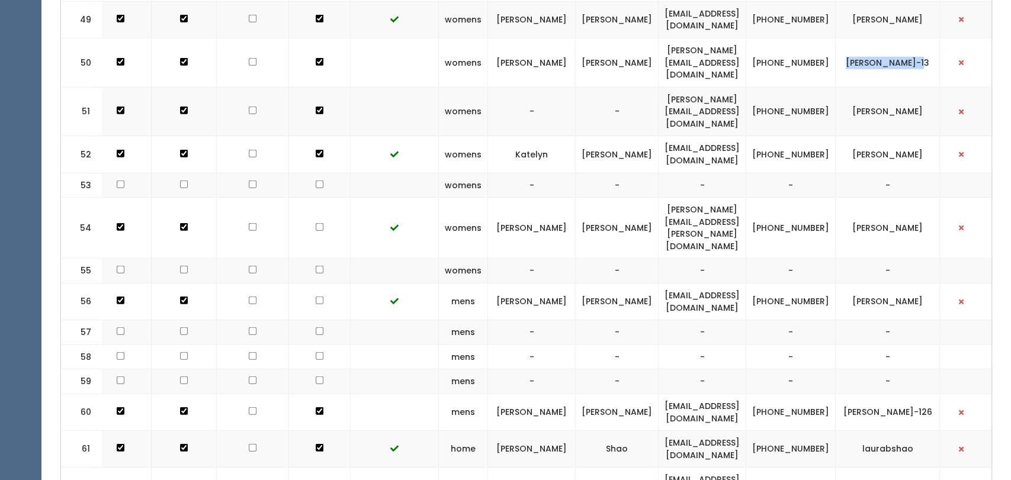
scroll to position [2092, 0]
drag, startPoint x: 785, startPoint y: 24, endPoint x: 651, endPoint y: 27, distance: 133.9
click at [659, 86] on td "mayeli-franc06@gmail.com" at bounding box center [703, 110] width 88 height 49
copy td "mayeli-franc06@gmail.com"
drag, startPoint x: 844, startPoint y: 30, endPoint x: 801, endPoint y: 11, distance: 46.7
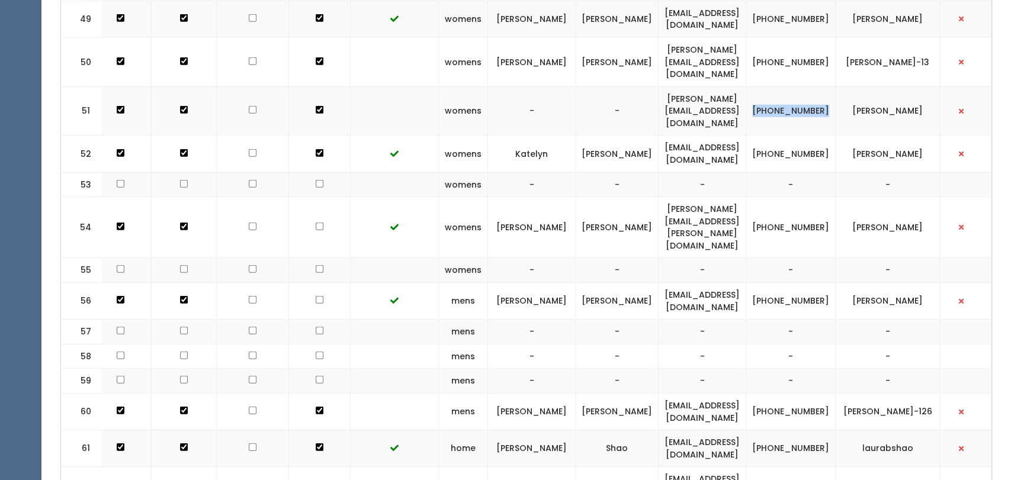
click at [801, 86] on td "[PHONE_NUMBER]" at bounding box center [790, 110] width 89 height 49
copy td "[PHONE_NUMBER]"
drag, startPoint x: 934, startPoint y: 27, endPoint x: 871, endPoint y: 34, distance: 63.1
click at [871, 86] on td "[PERSON_NAME]" at bounding box center [888, 110] width 104 height 49
copy td "[PERSON_NAME]"
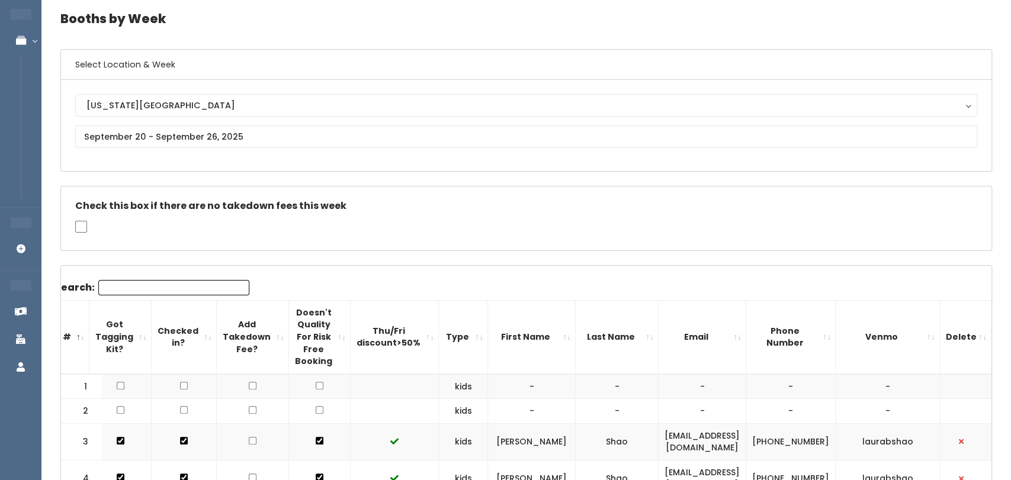
scroll to position [0, 0]
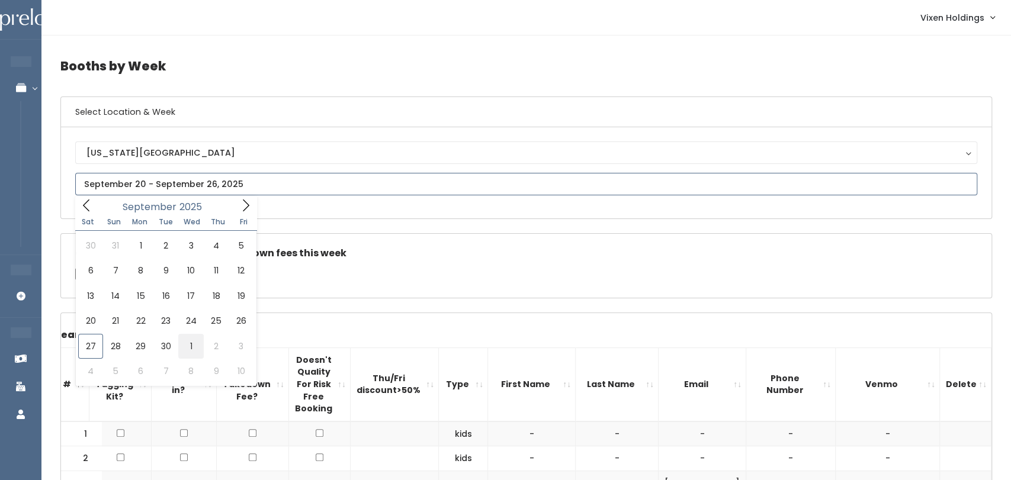
type input "[DATE] to [DATE]"
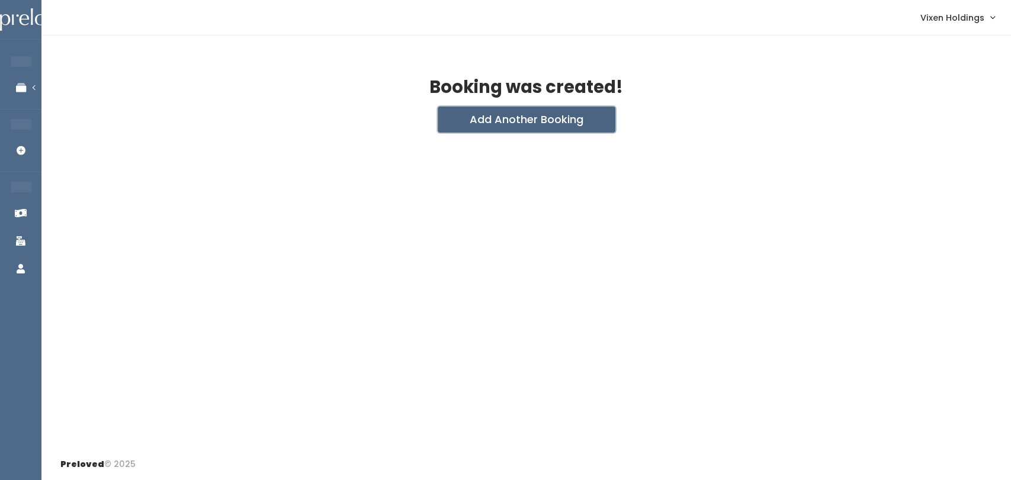
click at [556, 121] on button "Add Another Booking" at bounding box center [527, 120] width 178 height 26
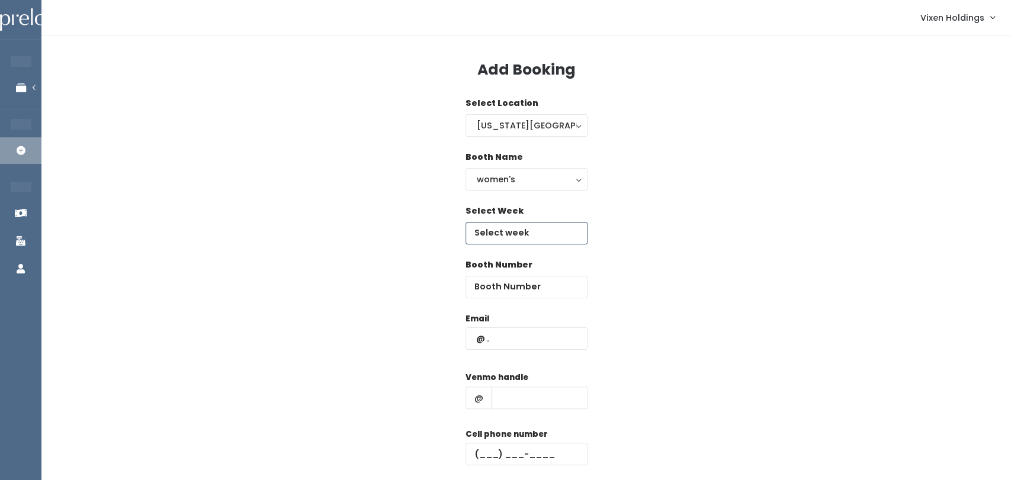
click at [540, 242] on body "EMPLOYEES Manage Bookings Booths by Week All Bookings Bookings with Booths Boot…" at bounding box center [505, 283] width 1011 height 567
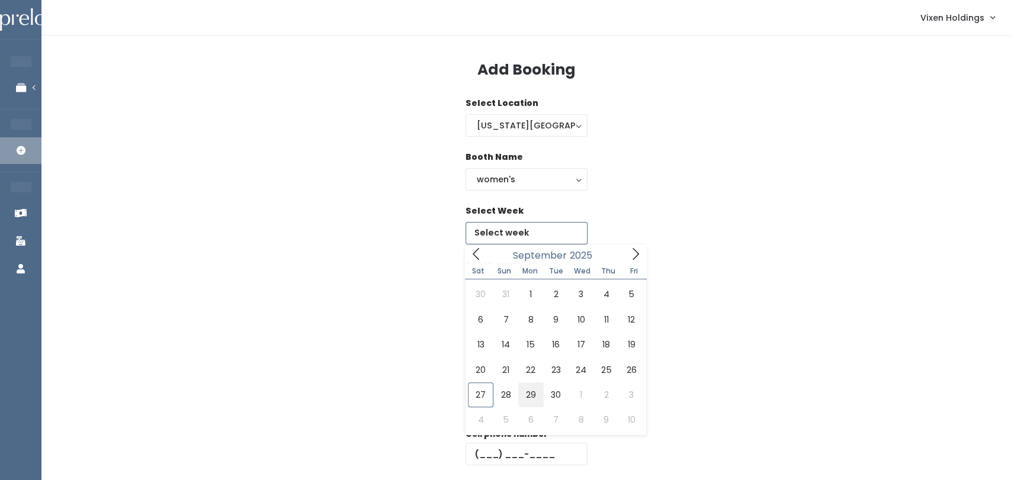
type input "[DATE] to [DATE]"
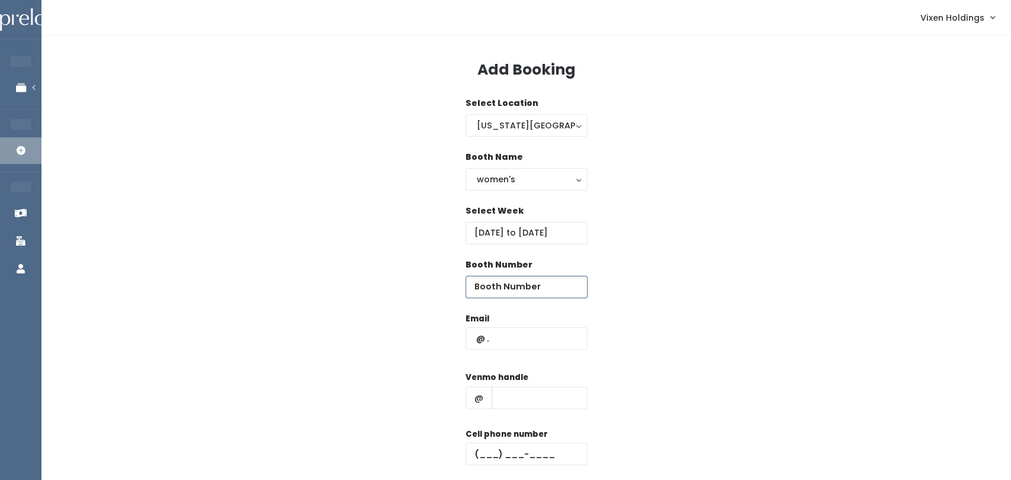
click at [538, 293] on input "number" at bounding box center [527, 287] width 122 height 23
type input "51"
click at [521, 341] on input "text" at bounding box center [527, 339] width 122 height 23
click at [476, 341] on input "text" at bounding box center [527, 339] width 122 height 23
paste input "[PERSON_NAME][EMAIL_ADDRESS][DOMAIN_NAME]"
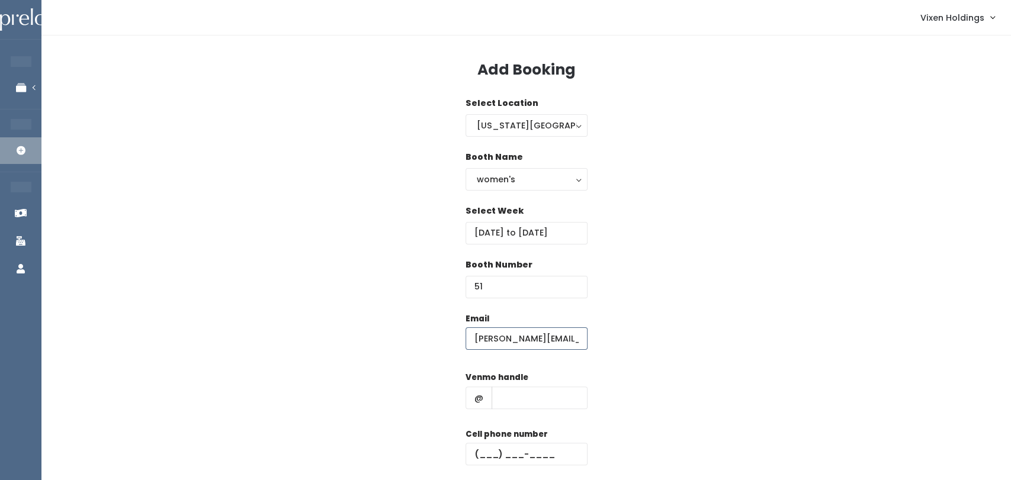
scroll to position [0, 18]
type input "[PERSON_NAME][EMAIL_ADDRESS][DOMAIN_NAME]"
click at [474, 458] on input "text" at bounding box center [527, 454] width 122 height 23
paste input "(405) 361-5335"
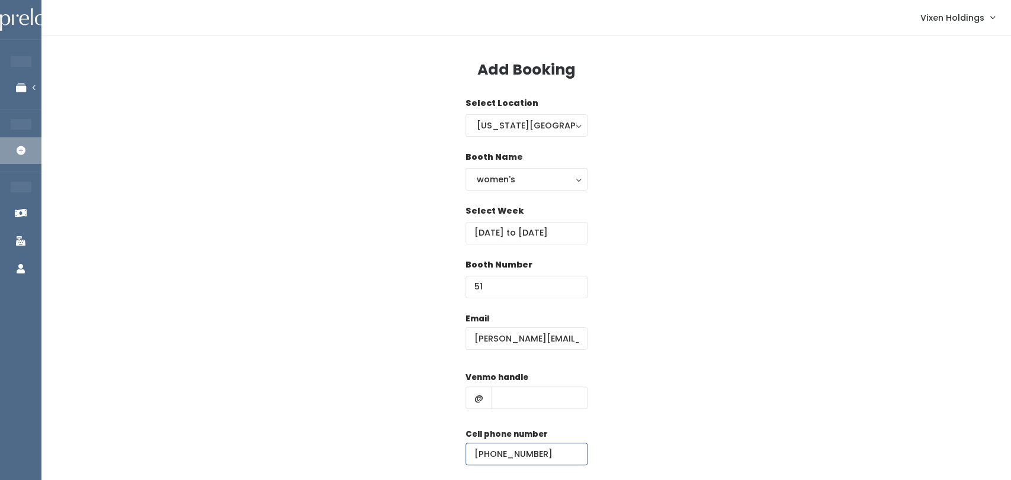
type input "(405) 361-5335"
click at [537, 401] on input "text" at bounding box center [540, 398] width 96 height 23
paste input "[PERSON_NAME]"
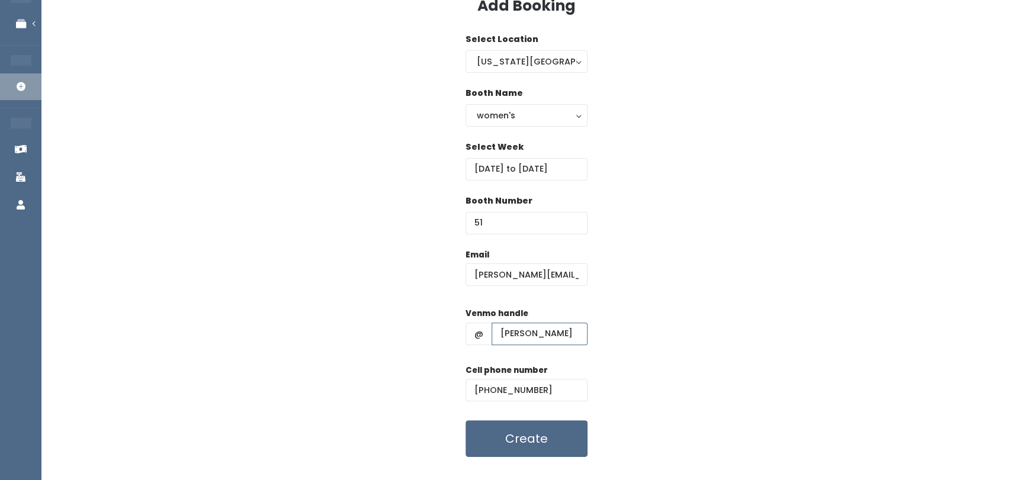
scroll to position [87, 0]
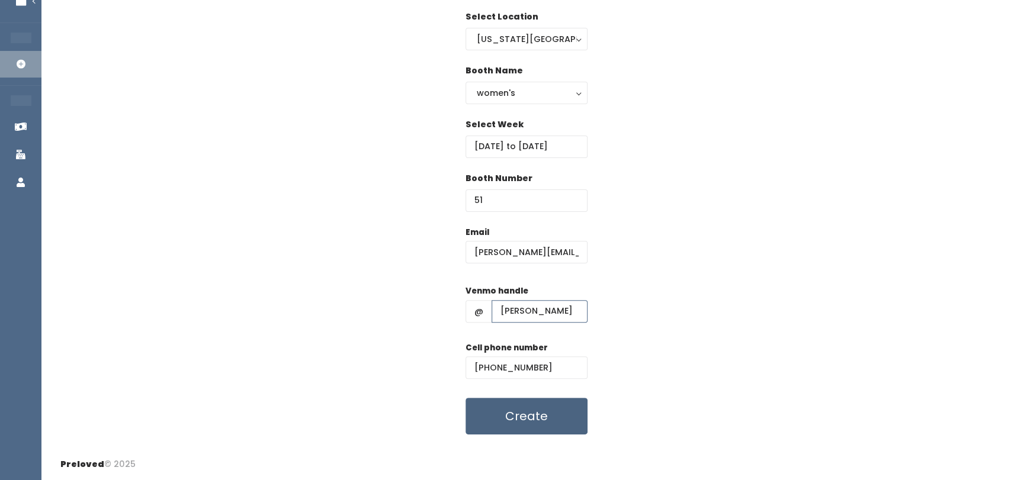
type input "[PERSON_NAME]"
click at [556, 423] on button "Create" at bounding box center [527, 416] width 122 height 37
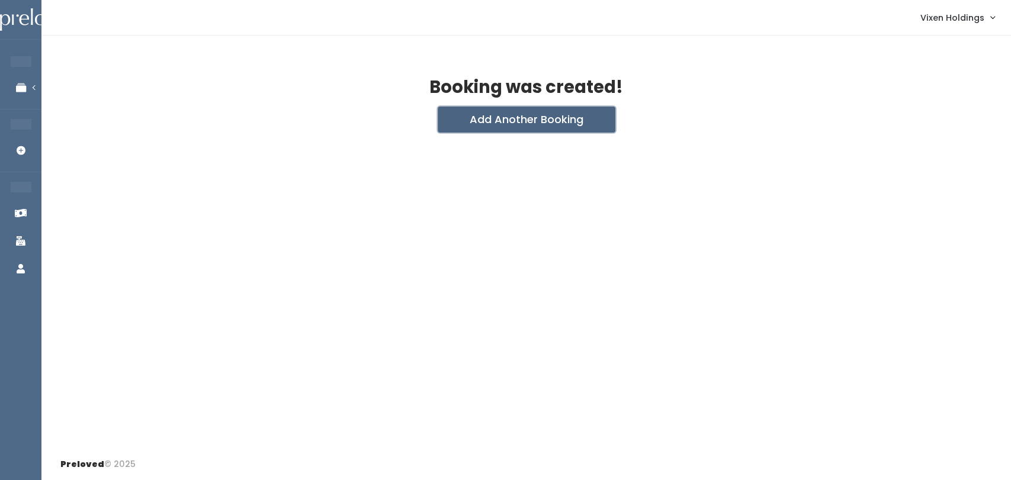
click at [588, 124] on button "Add Another Booking" at bounding box center [527, 120] width 178 height 26
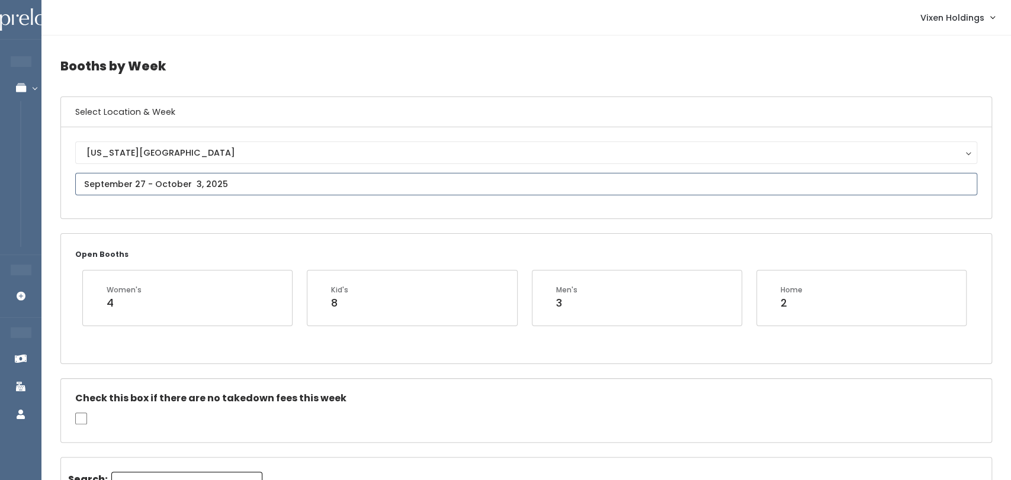
click at [213, 183] on input "text" at bounding box center [526, 184] width 902 height 23
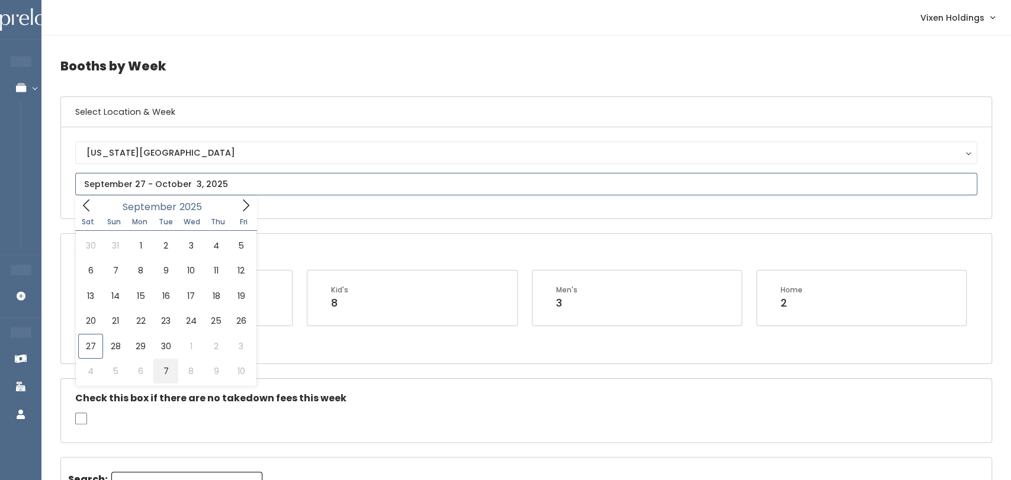
type input "[DATE] to [DATE]"
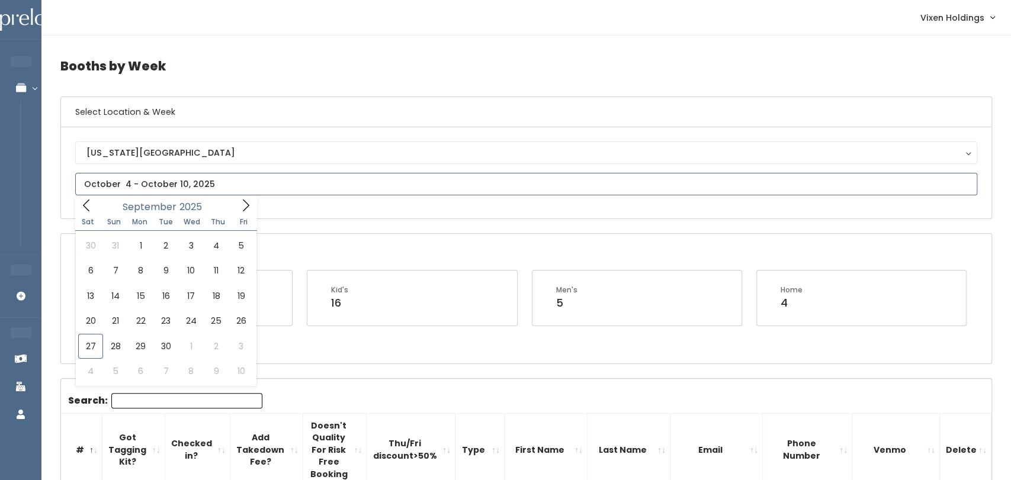
click at [248, 209] on icon at bounding box center [245, 205] width 13 height 13
type input "October 11 to October 17"
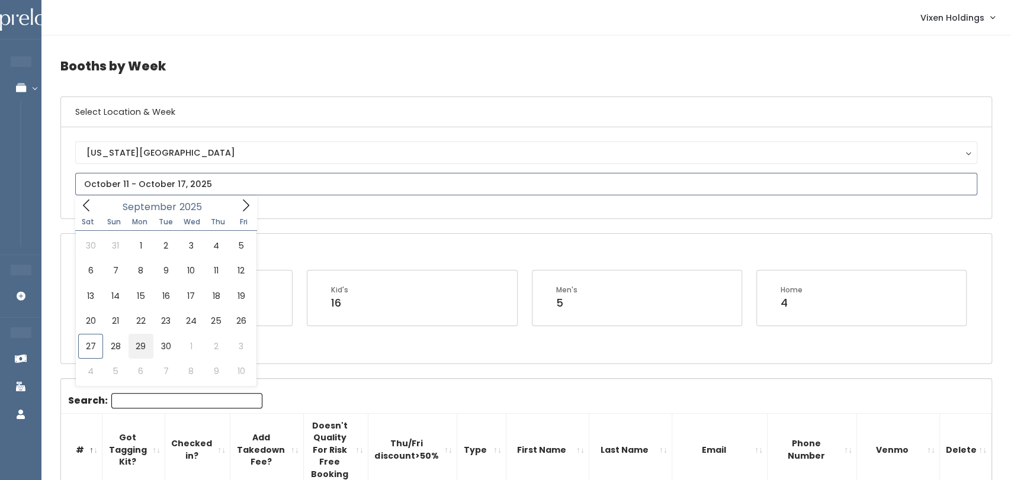
type input "[DATE] to [DATE]"
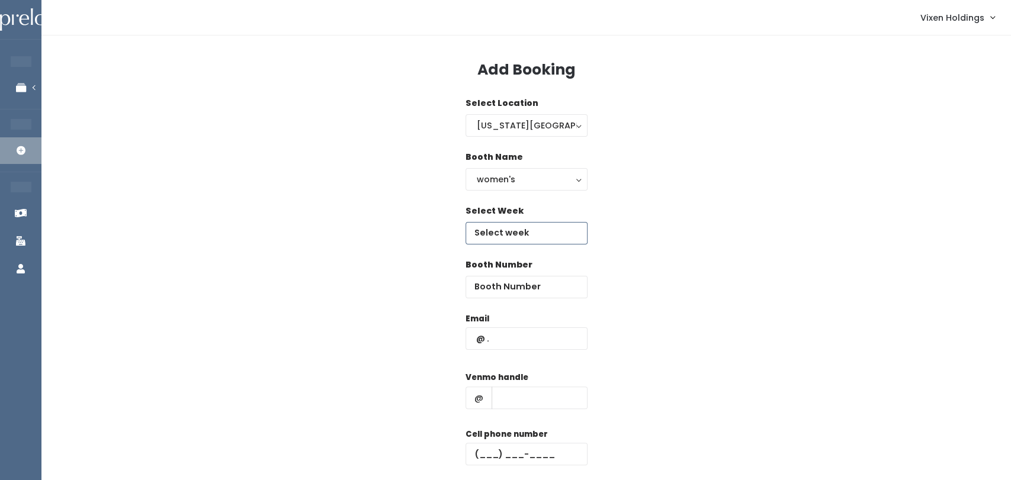
click at [563, 232] on input "text" at bounding box center [527, 233] width 122 height 23
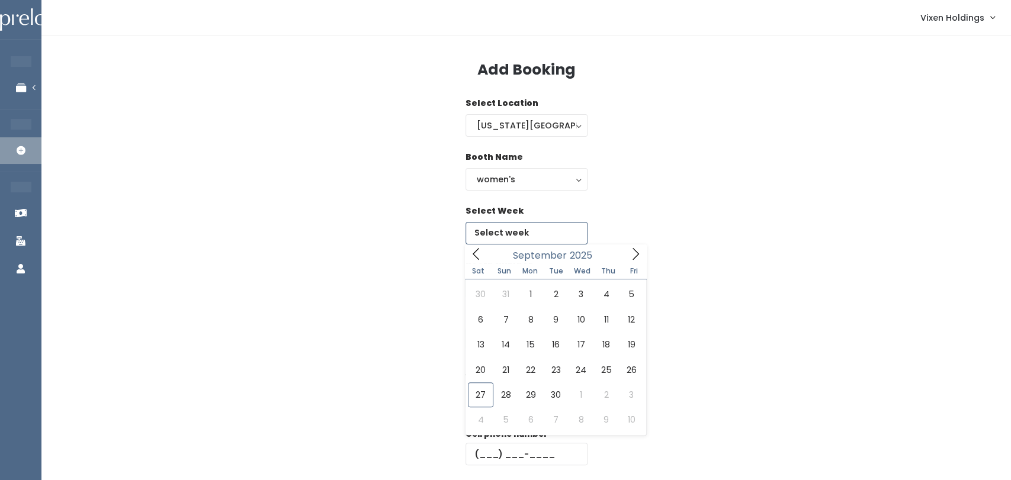
click at [639, 256] on icon at bounding box center [635, 254] width 13 height 13
type input "October 11 to October 17"
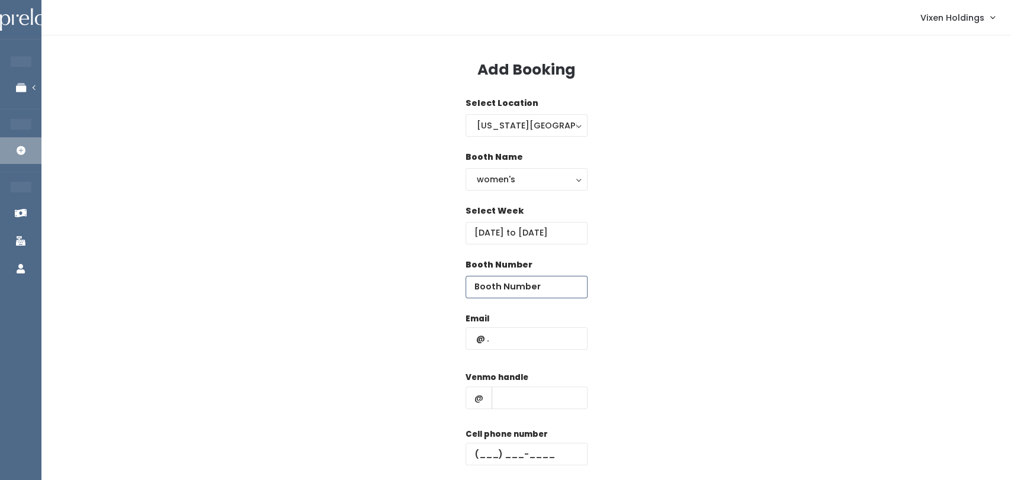
click at [518, 288] on input "number" at bounding box center [527, 287] width 122 height 23
type input "36"
click at [558, 348] on input "text" at bounding box center [527, 339] width 122 height 23
type input "x"
click at [549, 404] on input "text" at bounding box center [540, 398] width 96 height 23
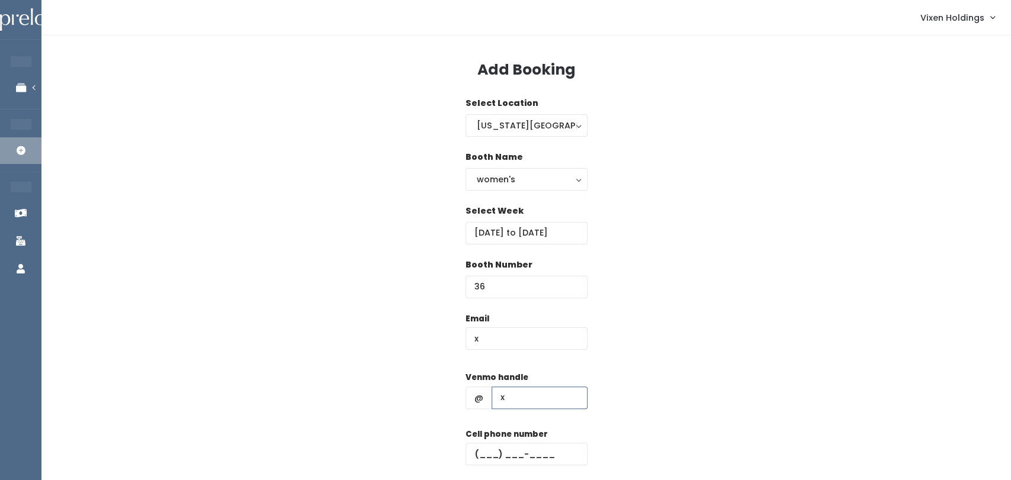
type input "x"
click at [480, 460] on input "text" at bounding box center [527, 454] width 122 height 23
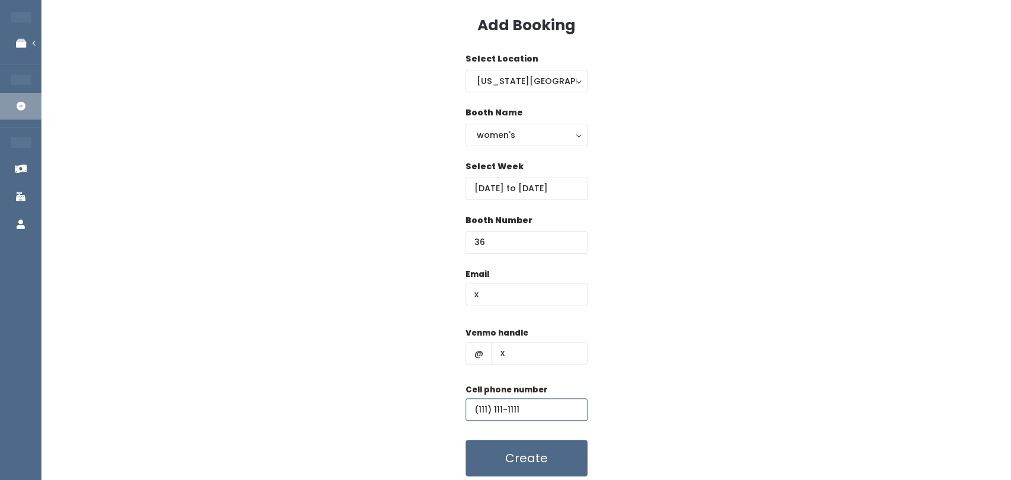
scroll to position [87, 0]
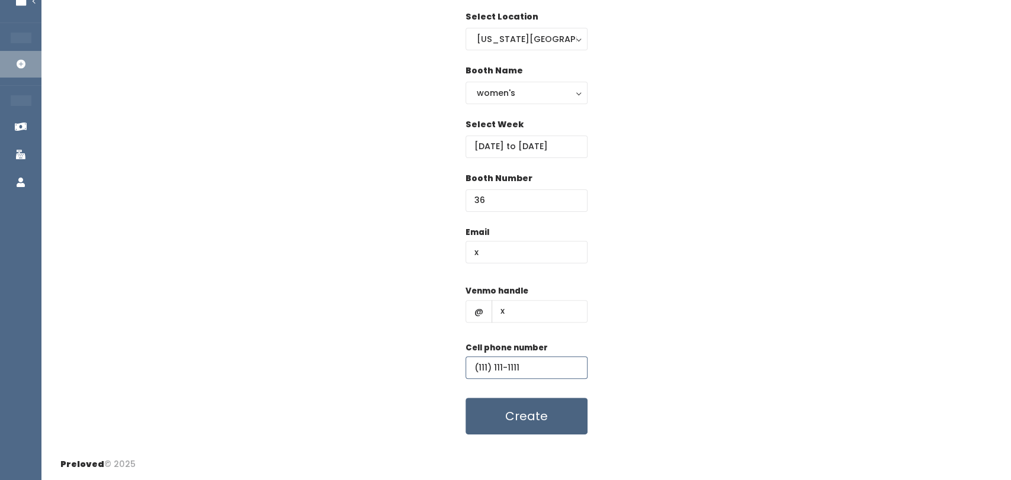
type input "(111) 111-1111"
click at [556, 421] on button "Create" at bounding box center [527, 416] width 122 height 37
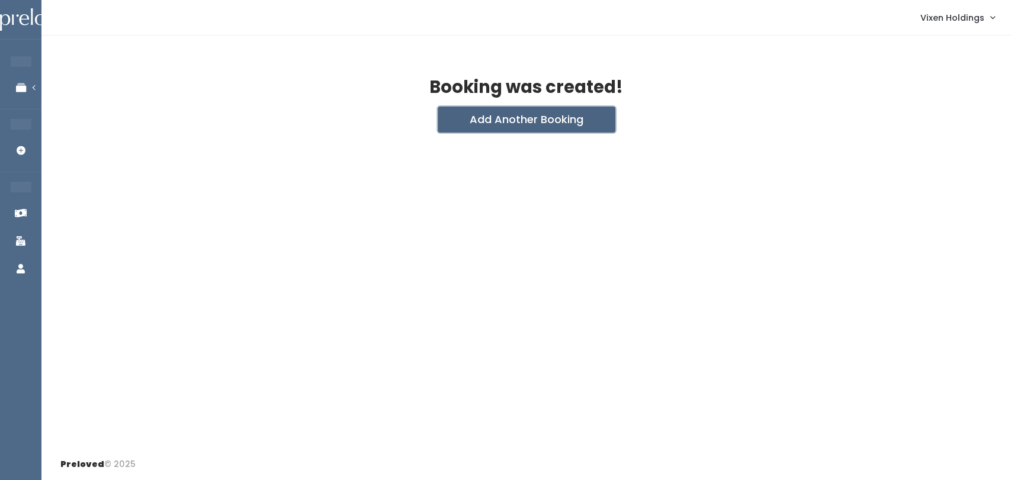
click at [591, 113] on button "Add Another Booking" at bounding box center [527, 120] width 178 height 26
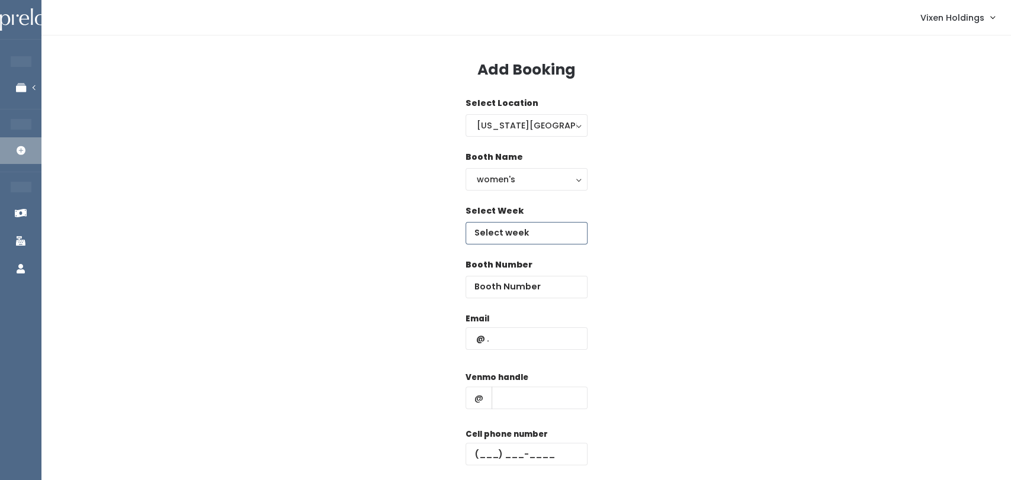
click at [554, 233] on body "EMPLOYEES Manage Bookings Booths by Week All Bookings Bookings with Booths Boot…" at bounding box center [505, 283] width 1011 height 567
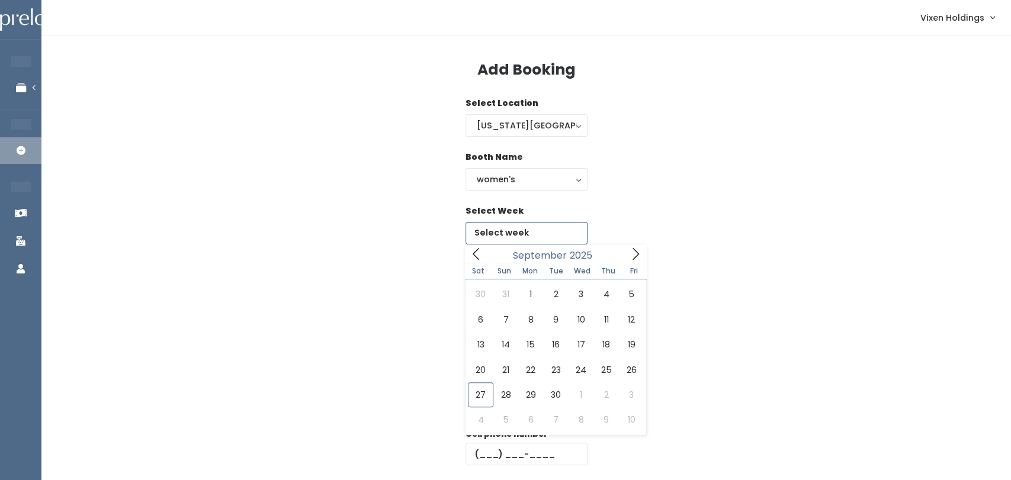
click at [636, 249] on icon at bounding box center [635, 254] width 13 height 13
type input "[DATE] to [DATE]"
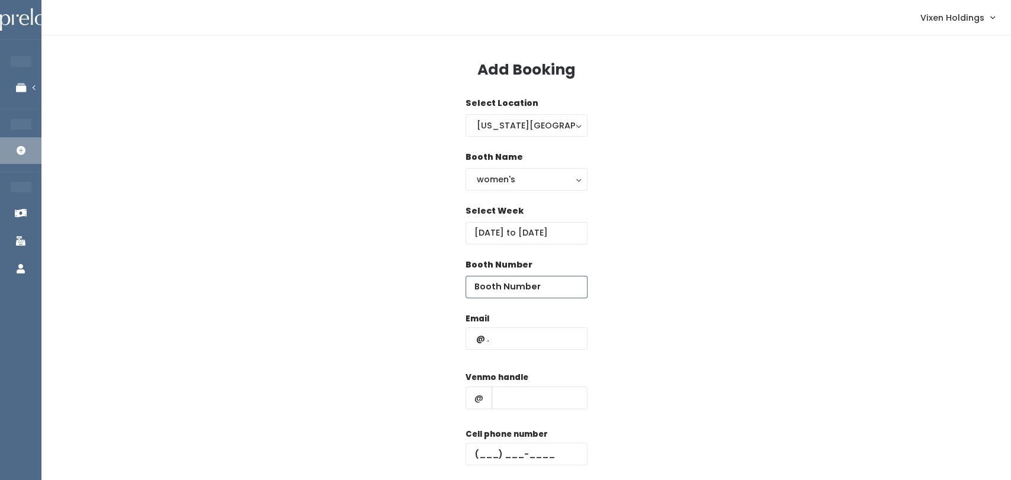
click at [550, 289] on input "number" at bounding box center [527, 287] width 122 height 23
type input "36"
click at [540, 341] on input "text" at bounding box center [527, 339] width 122 height 23
type input "x"
click at [562, 403] on input "text" at bounding box center [540, 398] width 96 height 23
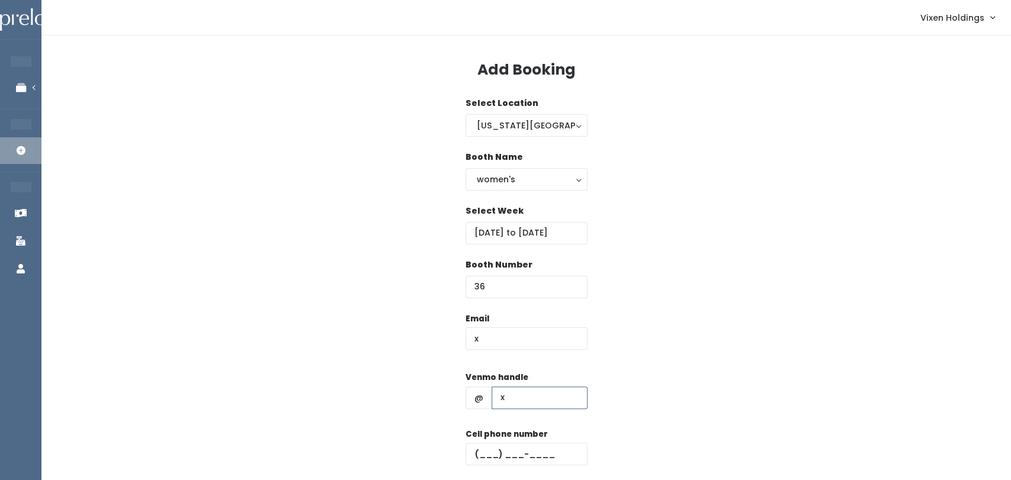
type input "x"
click at [480, 459] on input "text" at bounding box center [527, 454] width 122 height 23
type input "(111) 111-1111"
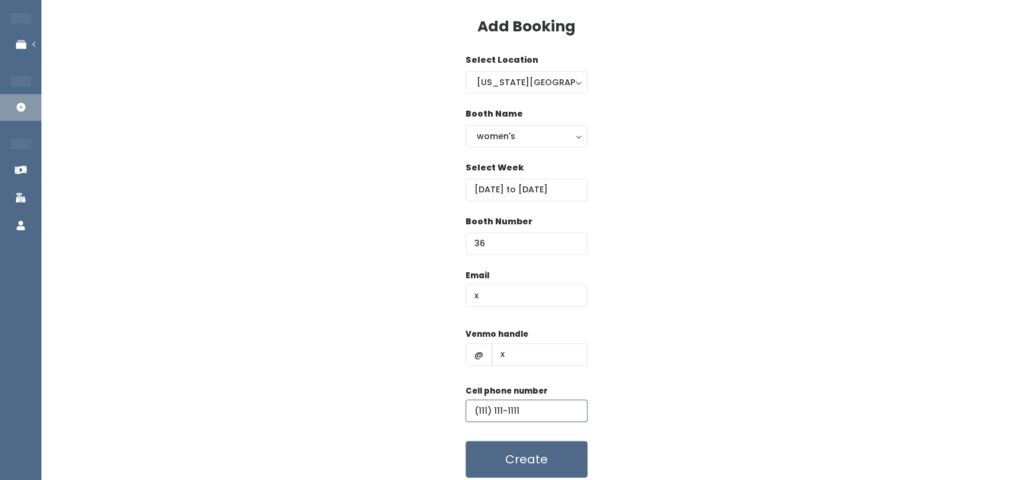
scroll to position [87, 0]
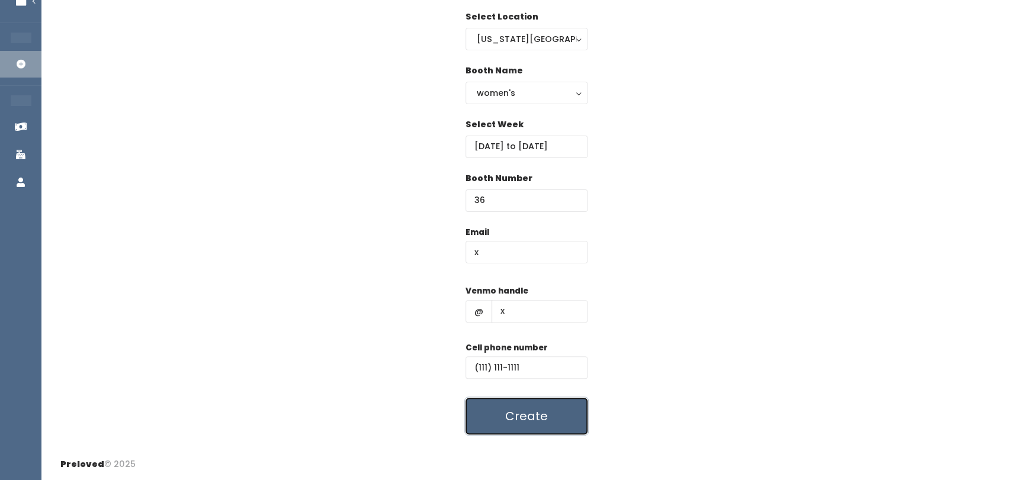
click at [565, 418] on button "Create" at bounding box center [527, 416] width 122 height 37
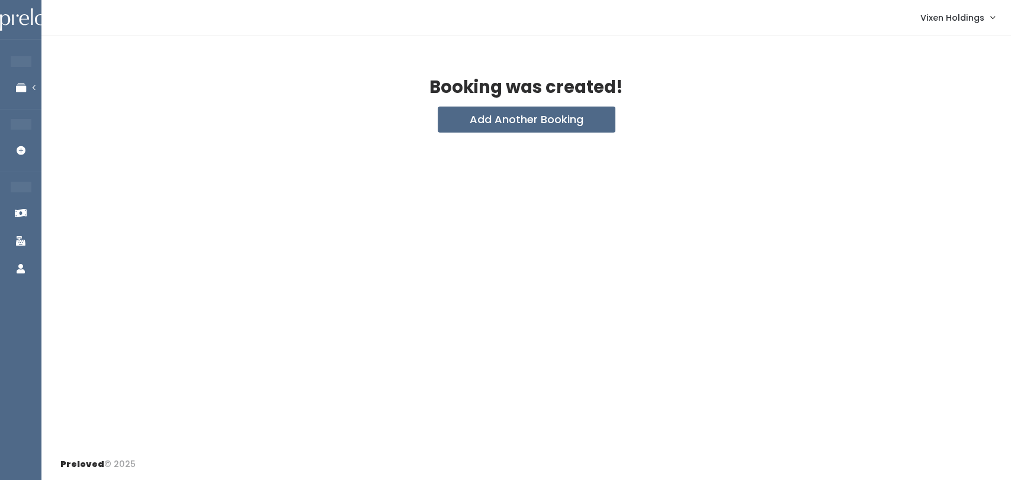
click at [34, 88] on icon at bounding box center [20, 88] width 41 height 10
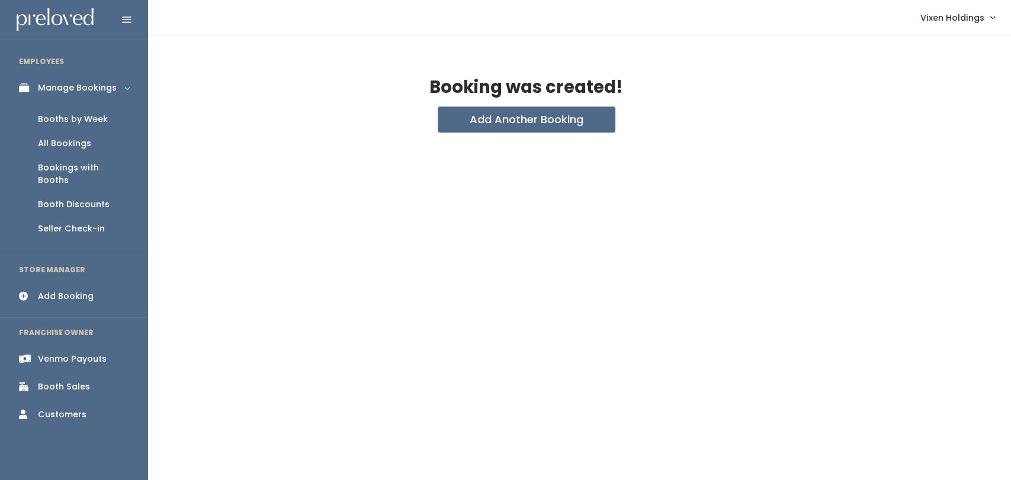
click at [91, 129] on link "Booths by Week" at bounding box center [74, 119] width 148 height 24
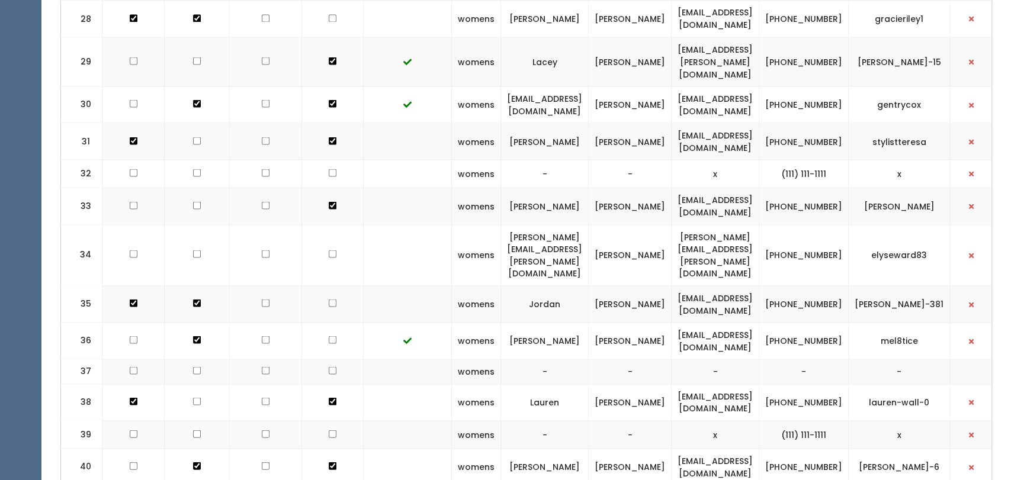
scroll to position [1477, 0]
click at [969, 168] on span "button" at bounding box center [971, 171] width 5 height 7
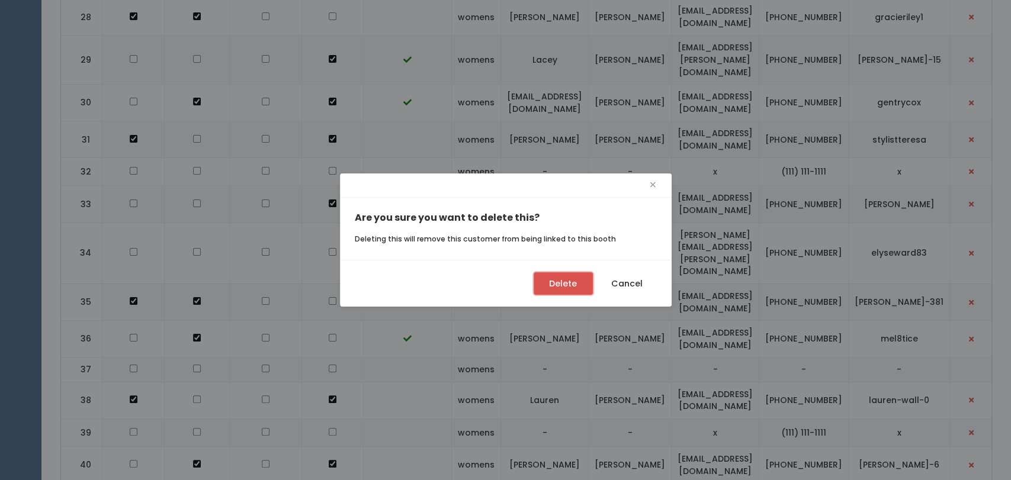
click at [578, 283] on button "Delete" at bounding box center [563, 283] width 59 height 23
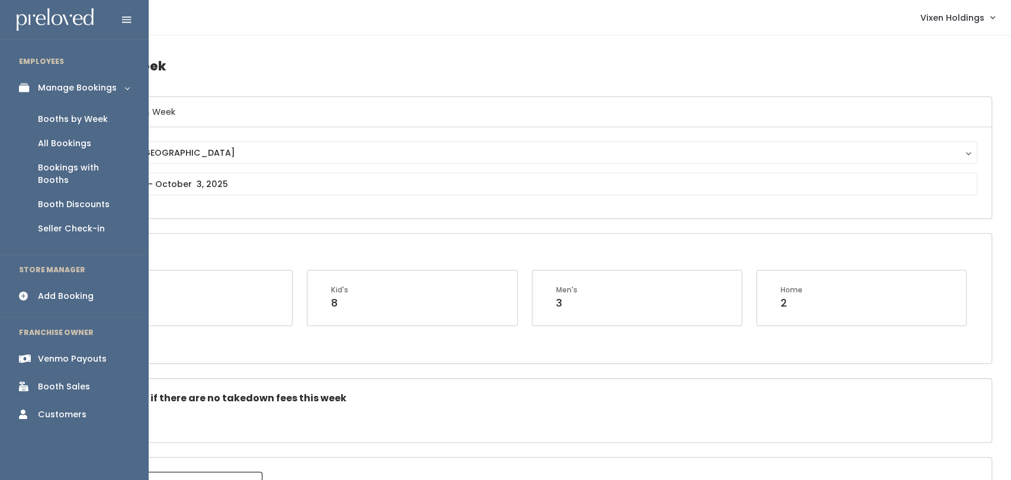
click at [88, 290] on div "Add Booking" at bounding box center [66, 296] width 56 height 12
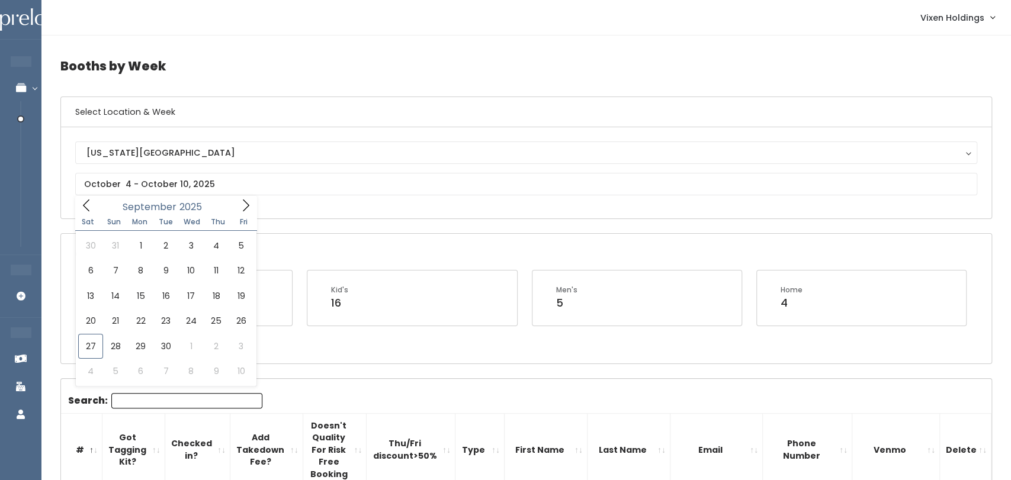
click at [88, 219] on span "Sat" at bounding box center [88, 222] width 26 height 7
click at [88, 213] on span at bounding box center [86, 205] width 23 height 18
click at [81, 213] on span at bounding box center [86, 205] width 23 height 18
click at [88, 222] on span "Sat" at bounding box center [88, 222] width 26 height 7
click at [91, 212] on icon at bounding box center [86, 205] width 13 height 13
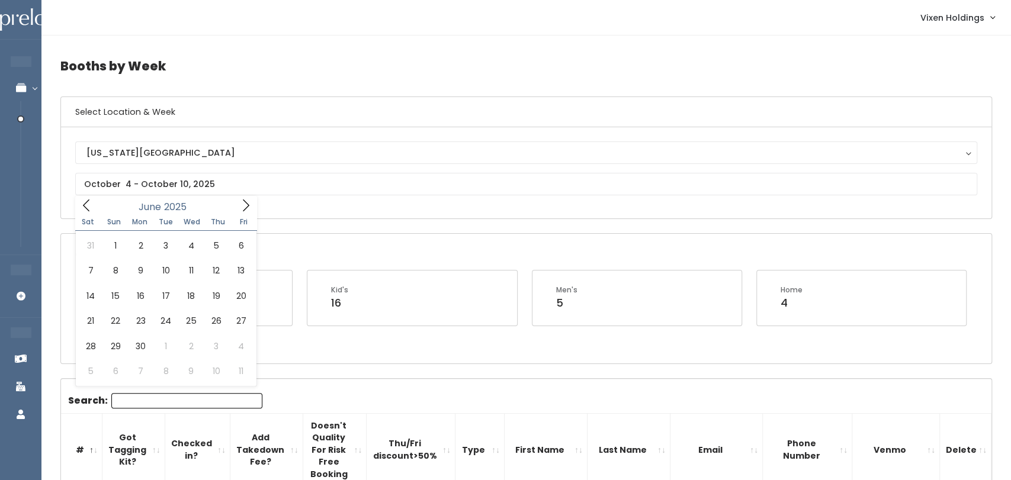
click at [95, 213] on span at bounding box center [86, 205] width 23 height 18
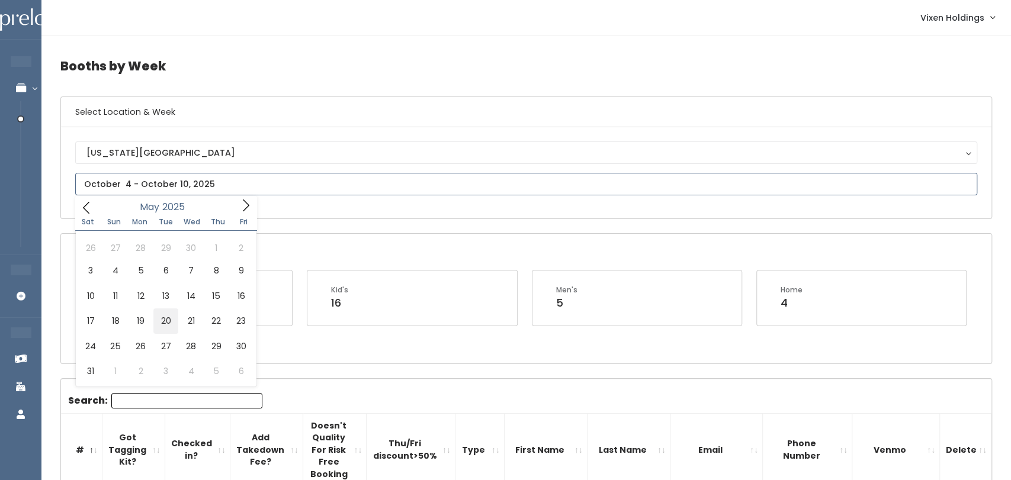
type input "May 17 to May 23"
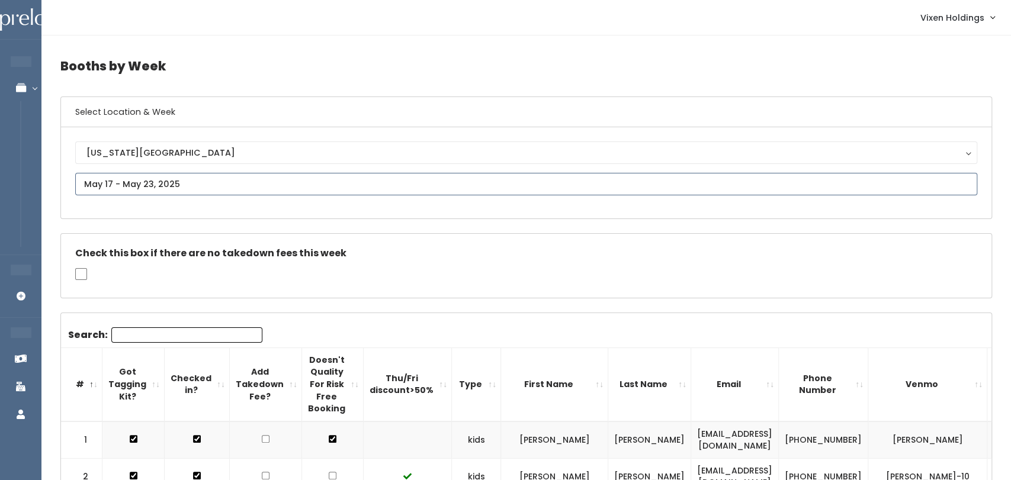
click at [171, 183] on input "text" at bounding box center [526, 184] width 902 height 23
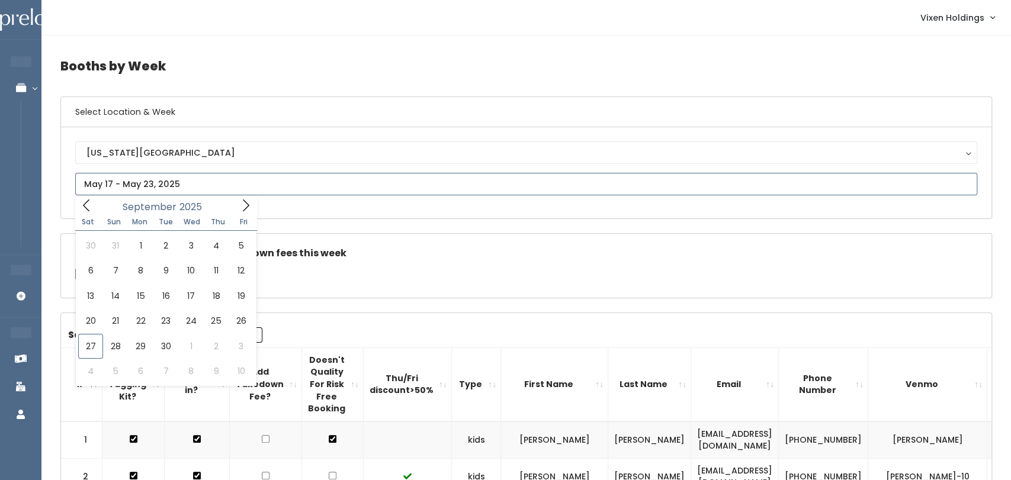
click at [83, 210] on icon at bounding box center [86, 205] width 13 height 13
click at [82, 213] on span at bounding box center [86, 205] width 23 height 18
click at [81, 213] on span at bounding box center [86, 205] width 23 height 18
click at [81, 211] on icon at bounding box center [86, 205] width 13 height 13
click at [85, 213] on icon at bounding box center [86, 207] width 13 height 13
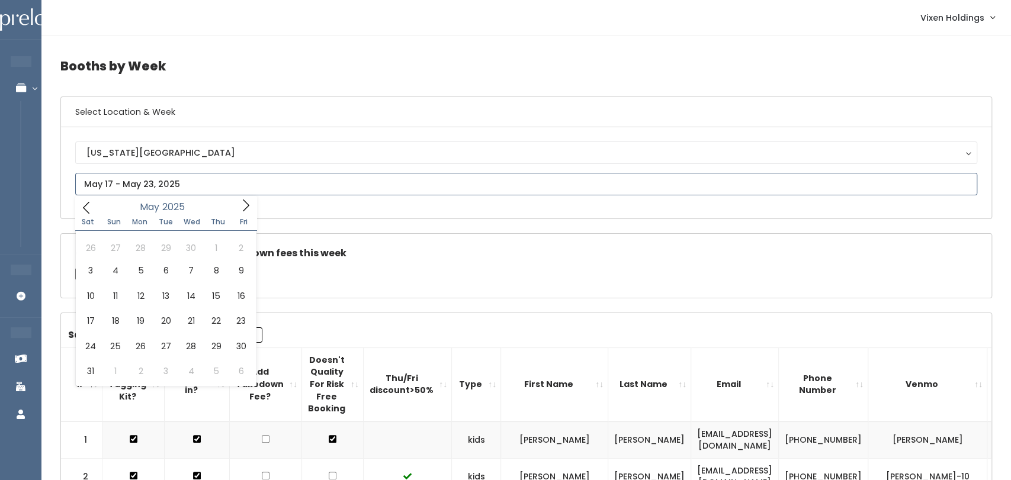
click at [85, 211] on icon at bounding box center [86, 207] width 13 height 13
click at [85, 212] on icon at bounding box center [86, 207] width 13 height 13
type input "May 24 to May 30"
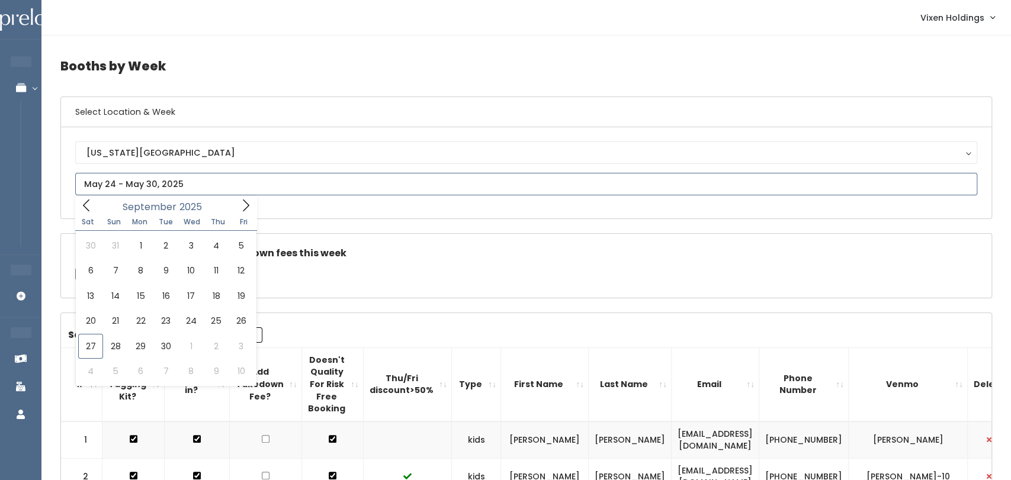
click at [85, 209] on icon at bounding box center [86, 205] width 13 height 13
click at [85, 210] on icon at bounding box center [86, 205] width 13 height 13
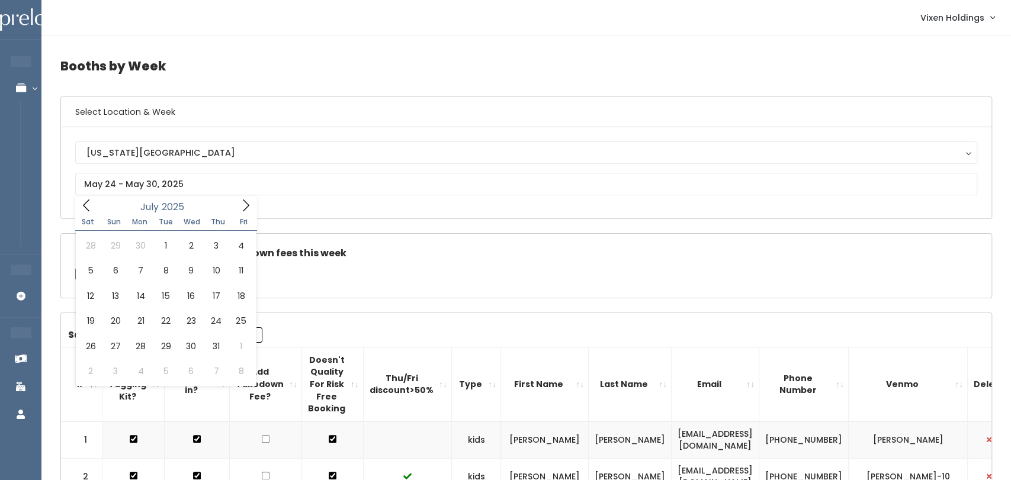
click at [88, 219] on span "Sat" at bounding box center [88, 222] width 26 height 7
click at [88, 205] on icon at bounding box center [86, 205] width 13 height 13
click at [88, 221] on span "Sat" at bounding box center [88, 222] width 26 height 7
click at [87, 211] on icon at bounding box center [86, 205] width 13 height 13
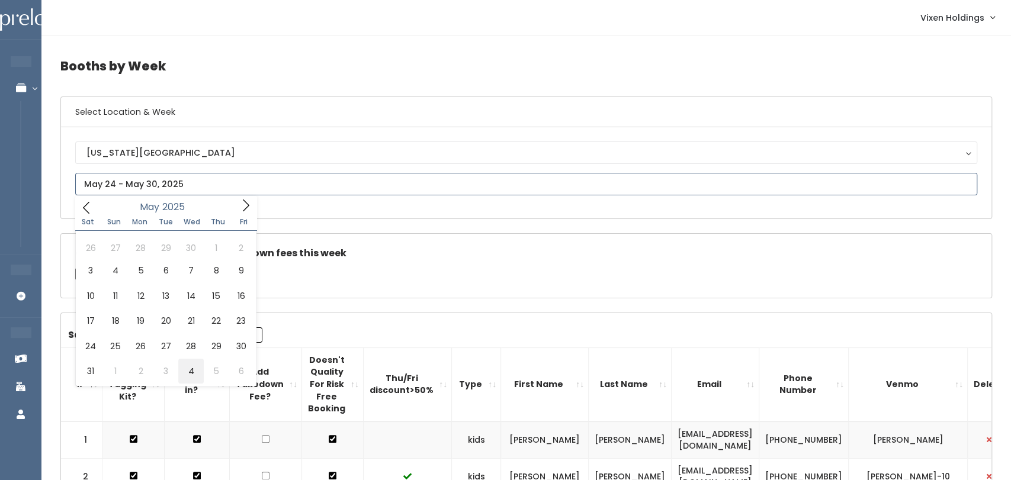
type input "May 31 to June 6"
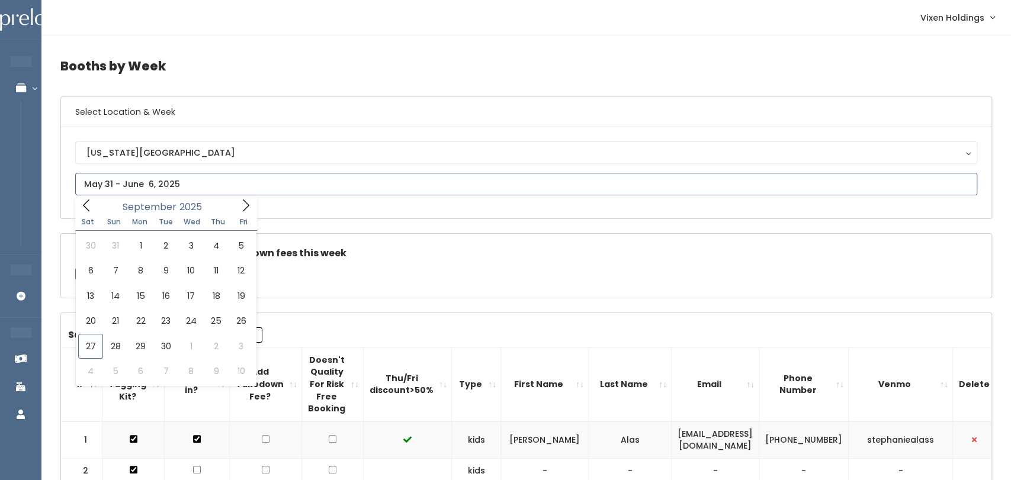
click at [85, 206] on icon at bounding box center [86, 205] width 13 height 13
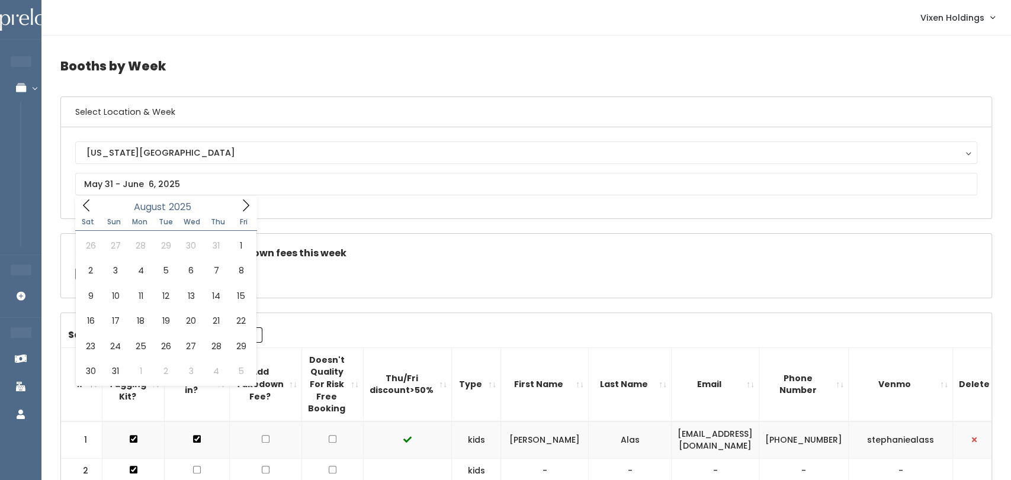
click at [88, 220] on span "Sat" at bounding box center [88, 222] width 26 height 7
click at [95, 210] on span at bounding box center [86, 205] width 23 height 18
click at [94, 210] on span at bounding box center [86, 205] width 23 height 18
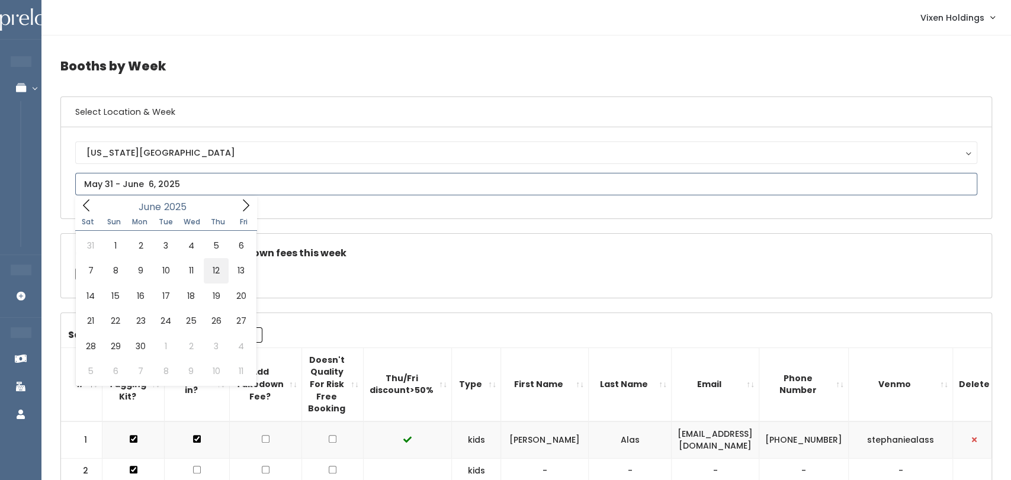
type input "June 7 to June 13"
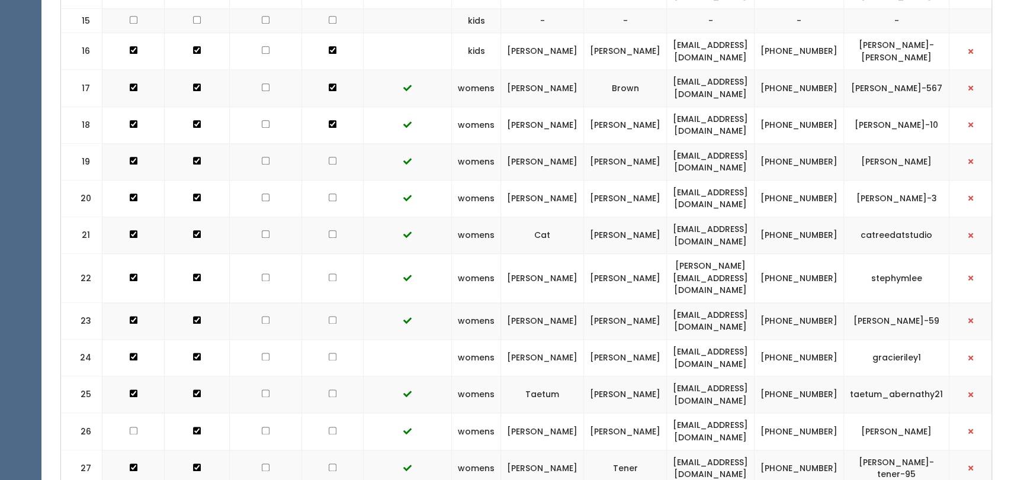
scroll to position [877, 0]
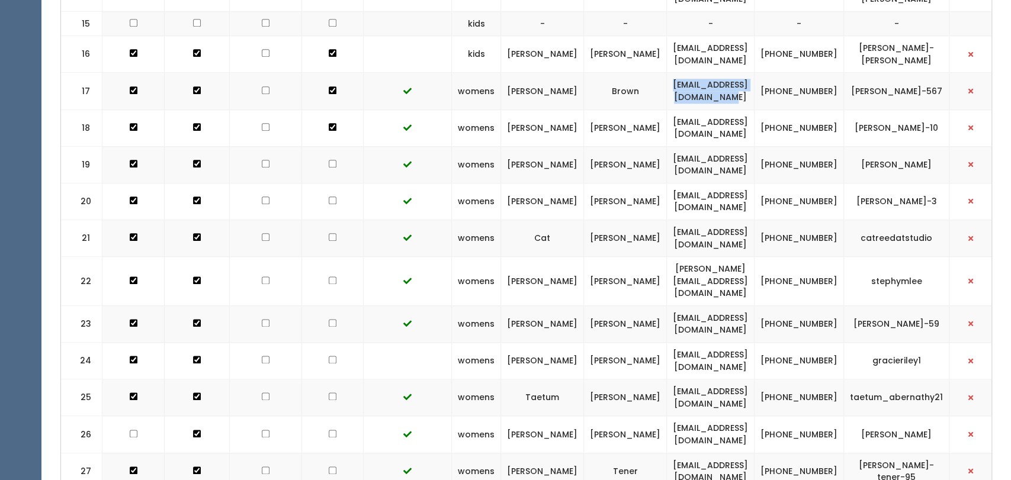
drag, startPoint x: 771, startPoint y: 55, endPoint x: 633, endPoint y: 43, distance: 139.2
click at [667, 73] on td "[EMAIL_ADDRESS][DOMAIN_NAME]" at bounding box center [711, 91] width 88 height 37
copy td "[EMAIL_ADDRESS][DOMAIN_NAME]"
drag, startPoint x: 825, startPoint y: 58, endPoint x: 783, endPoint y: 38, distance: 47.2
click at [783, 73] on td "[PHONE_NUMBER]" at bounding box center [799, 91] width 89 height 37
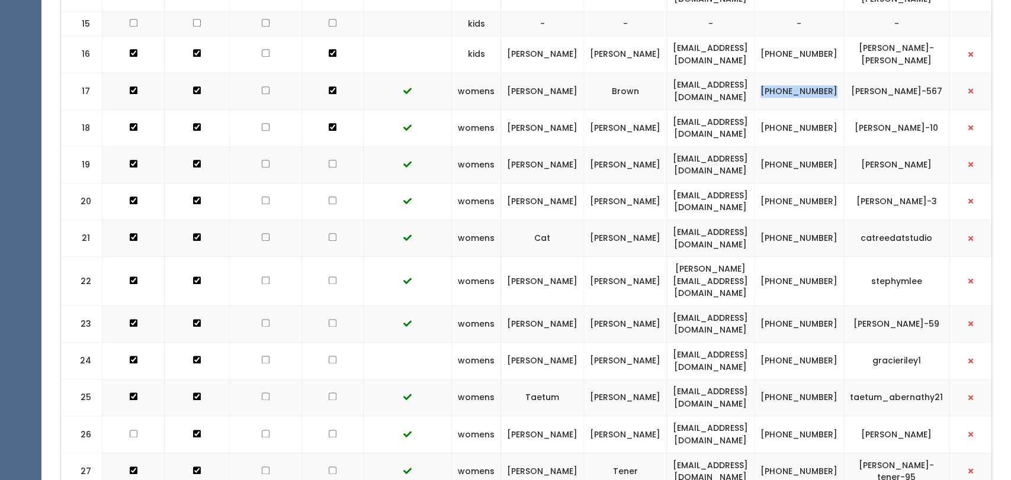
copy td "[PHONE_NUMBER]"
drag, startPoint x: 935, startPoint y: 53, endPoint x: 843, endPoint y: 59, distance: 92.6
click at [844, 73] on td "[PERSON_NAME]-567" at bounding box center [896, 91] width 105 height 37
copy td "[PERSON_NAME]-567"
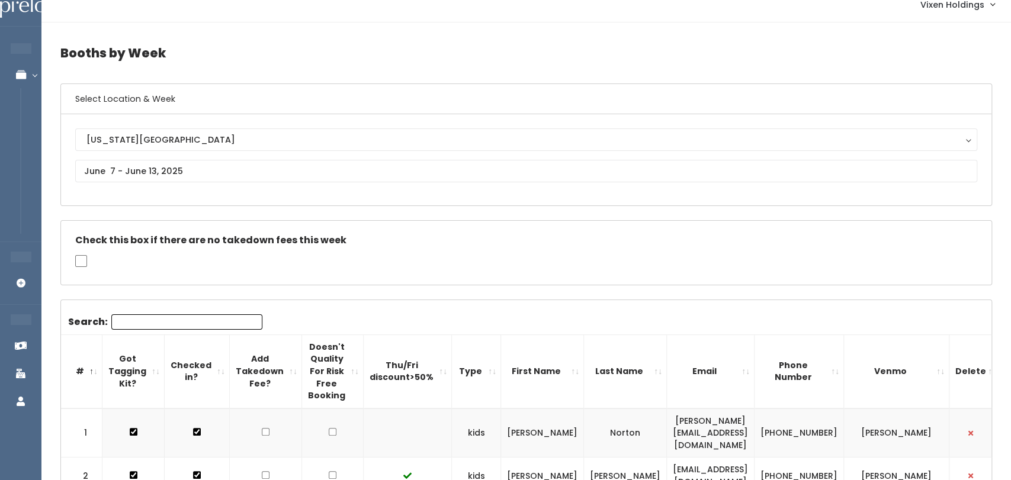
scroll to position [0, 0]
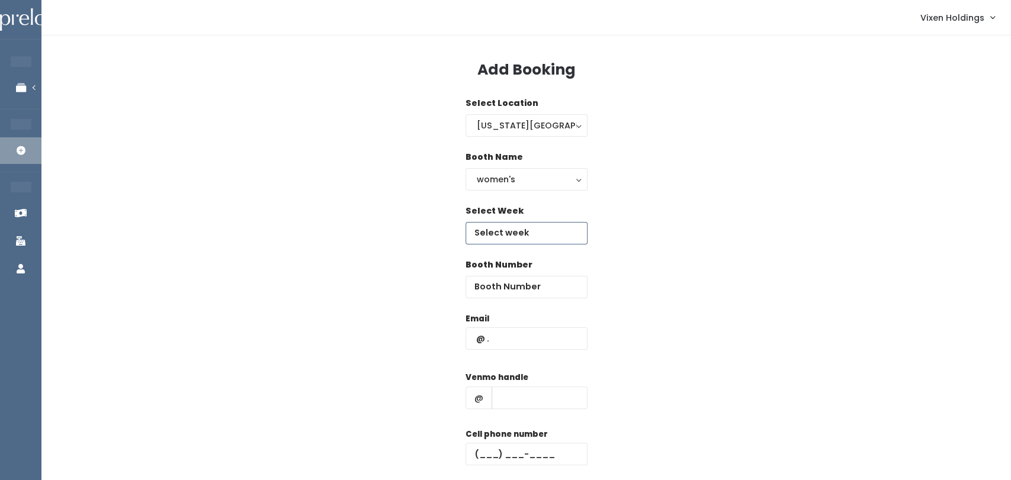
click at [544, 236] on body "EMPLOYEES Manage Bookings Booths by Week All Bookings Bookings with Booths Boot…" at bounding box center [505, 283] width 1011 height 567
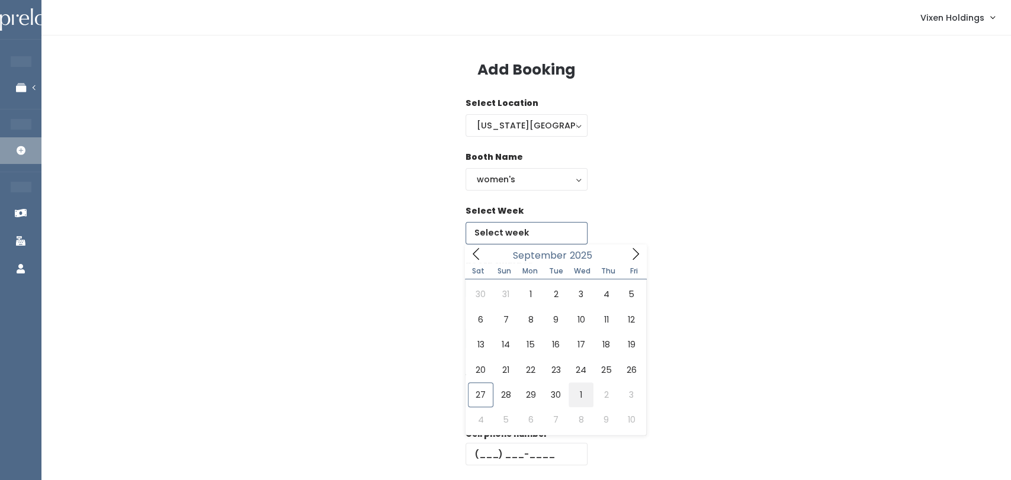
type input "[DATE] to [DATE]"
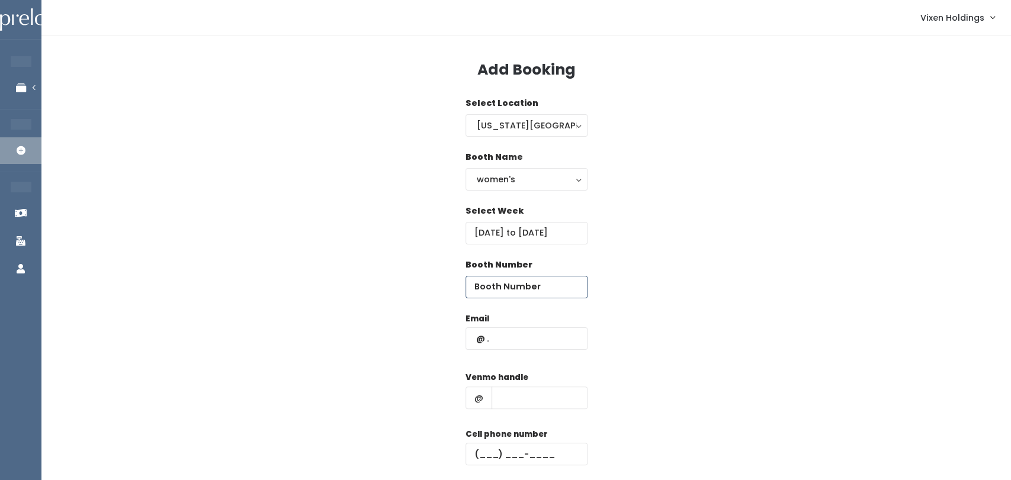
click at [533, 288] on input "number" at bounding box center [527, 287] width 122 height 23
type input "32"
click at [475, 341] on input "text" at bounding box center [527, 339] width 122 height 23
click at [474, 340] on input "text" at bounding box center [527, 339] width 122 height 23
paste input "[EMAIL_ADDRESS][DOMAIN_NAME]"
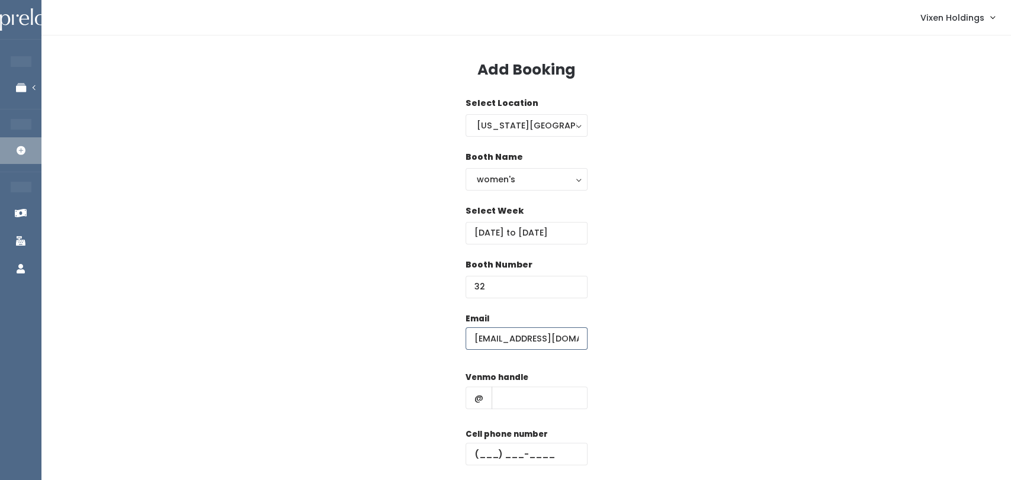
scroll to position [0, 28]
type input "[EMAIL_ADDRESS][DOMAIN_NAME]"
click at [477, 457] on input "text" at bounding box center [527, 454] width 122 height 23
paste input "[PHONE_NUMBER]"
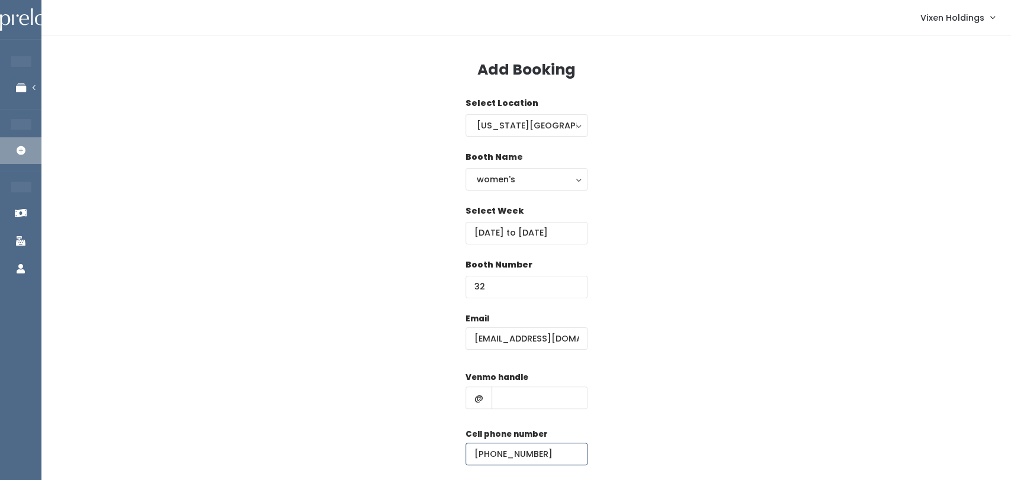
type input "[PHONE_NUMBER]"
click at [524, 402] on input "text" at bounding box center [540, 398] width 96 height 23
paste input "[PERSON_NAME]-567"
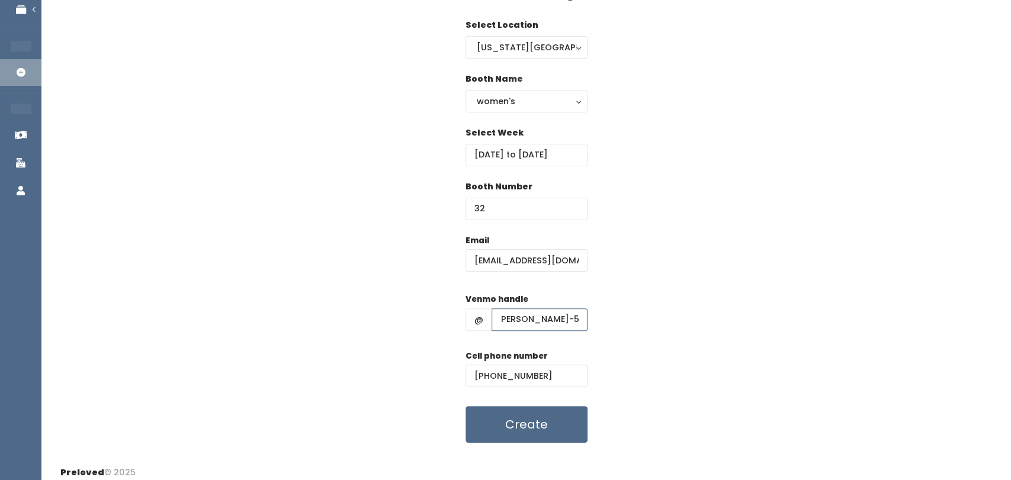
scroll to position [87, 0]
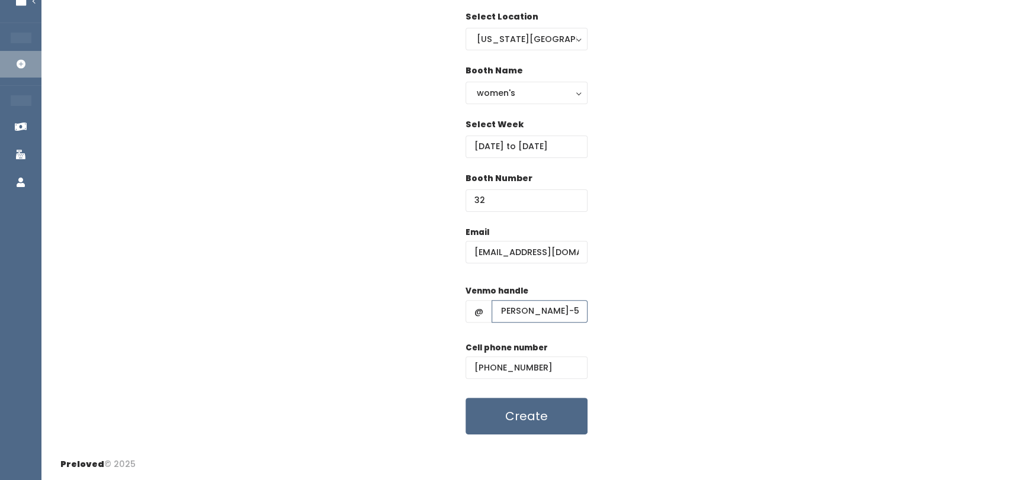
type input "[PERSON_NAME]-567"
click at [549, 428] on button "Create" at bounding box center [527, 416] width 122 height 37
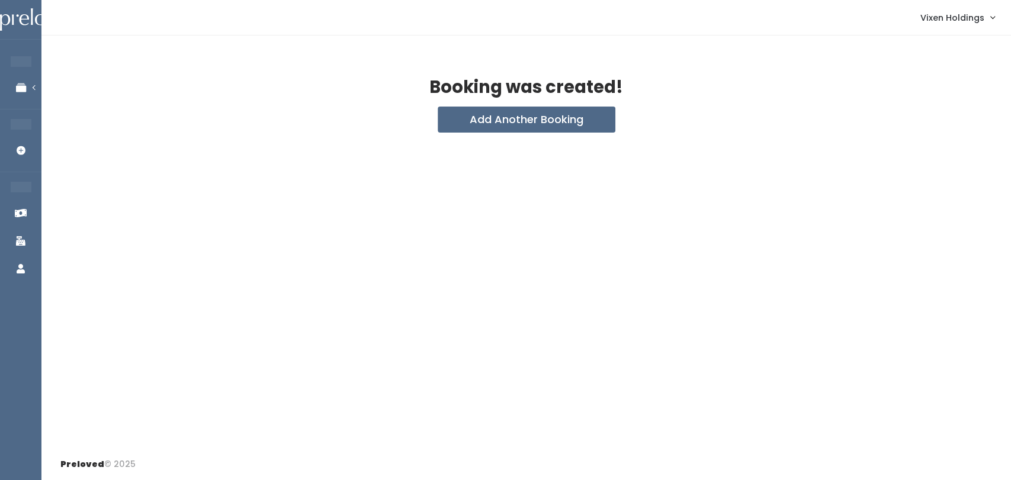
click at [24, 100] on link "Manage Bookings" at bounding box center [77, 88] width 154 height 27
